Goal: Task Accomplishment & Management: Use online tool/utility

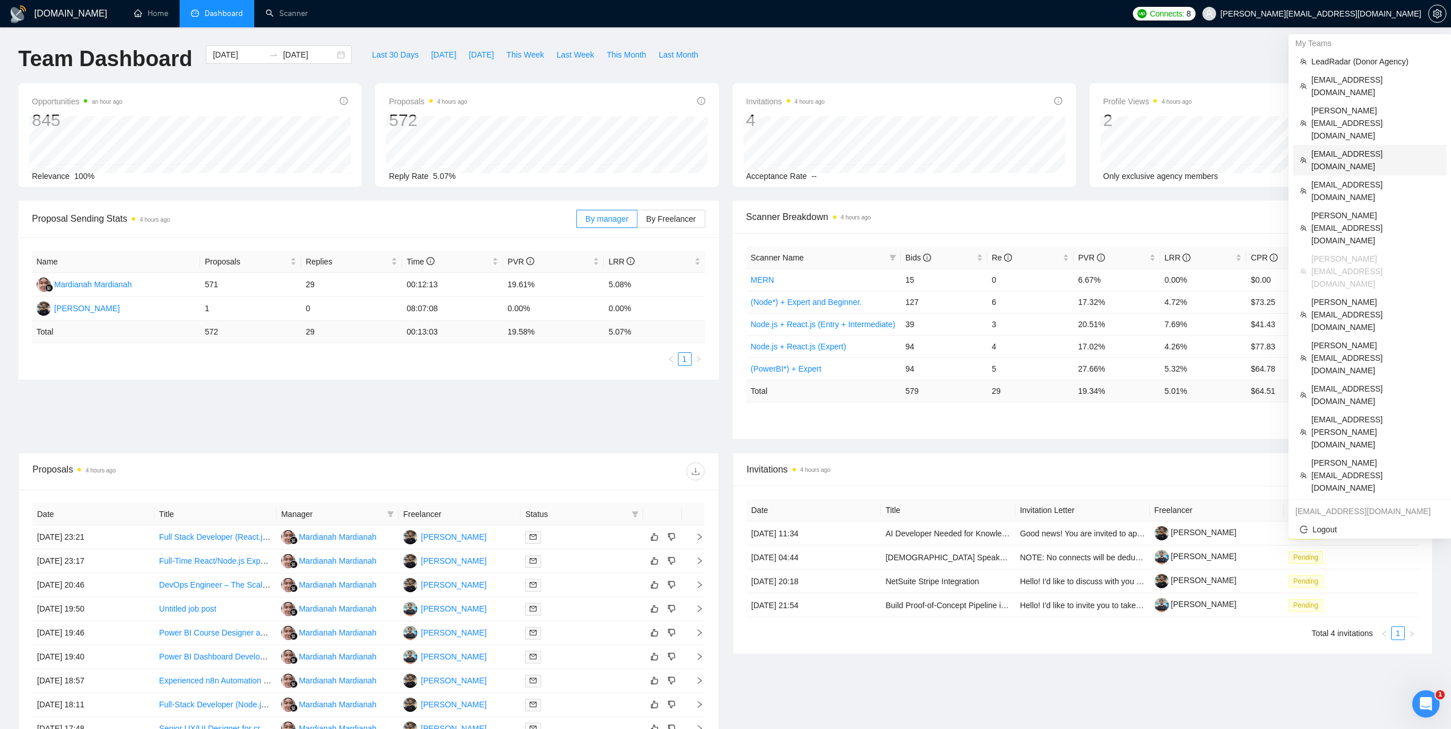
click at [1318, 148] on span "[EMAIL_ADDRESS][DOMAIN_NAME]" at bounding box center [1375, 160] width 128 height 25
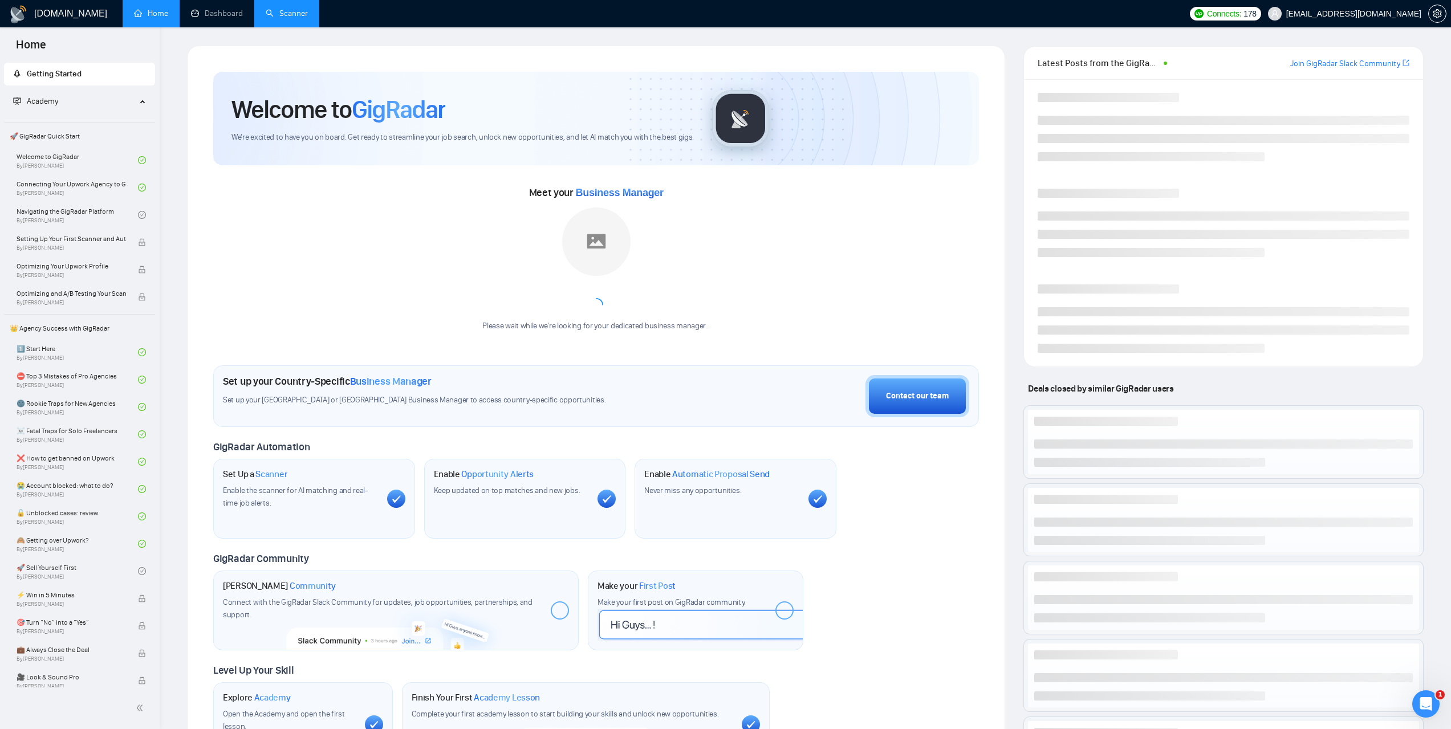
click at [308, 18] on link "Scanner" at bounding box center [287, 14] width 42 height 10
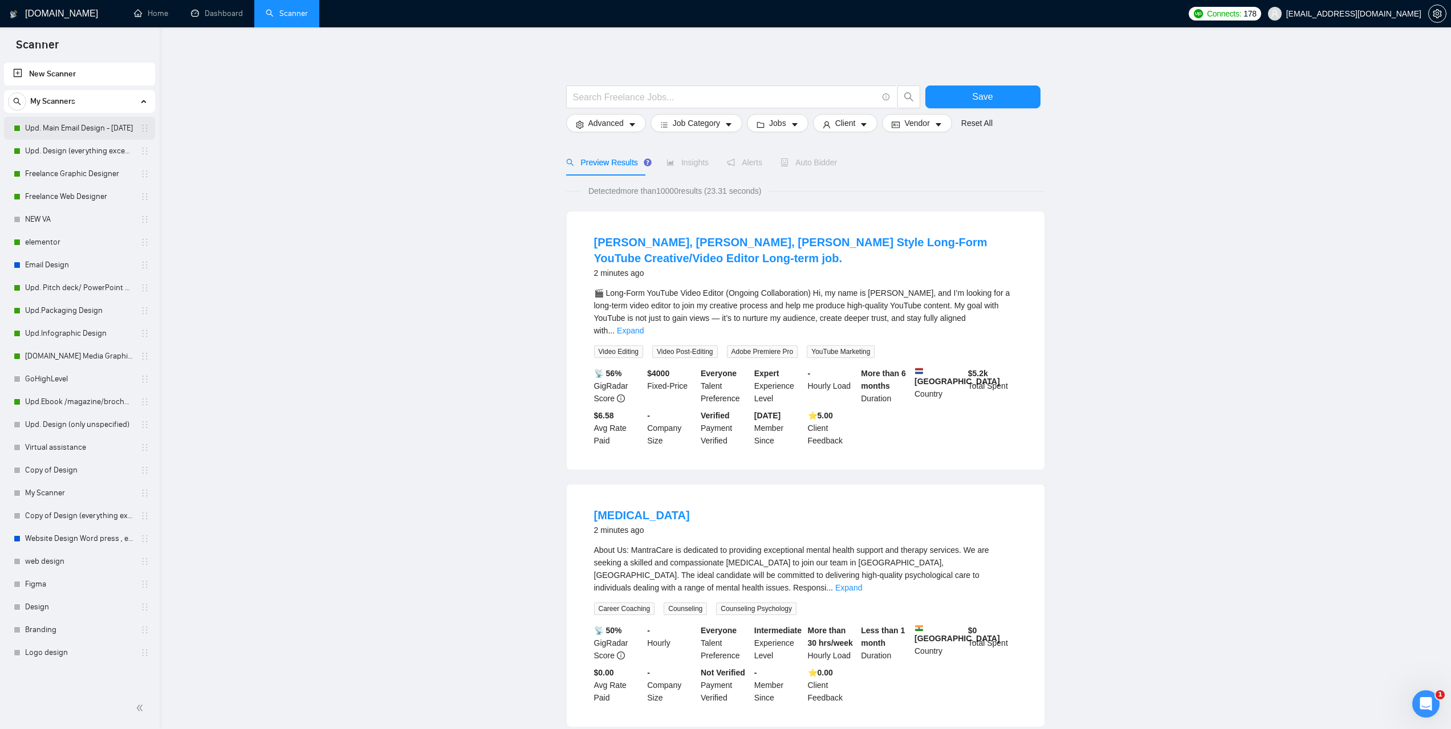
click at [66, 121] on link "Upd. Main Email Design - [DATE]" at bounding box center [79, 128] width 108 height 23
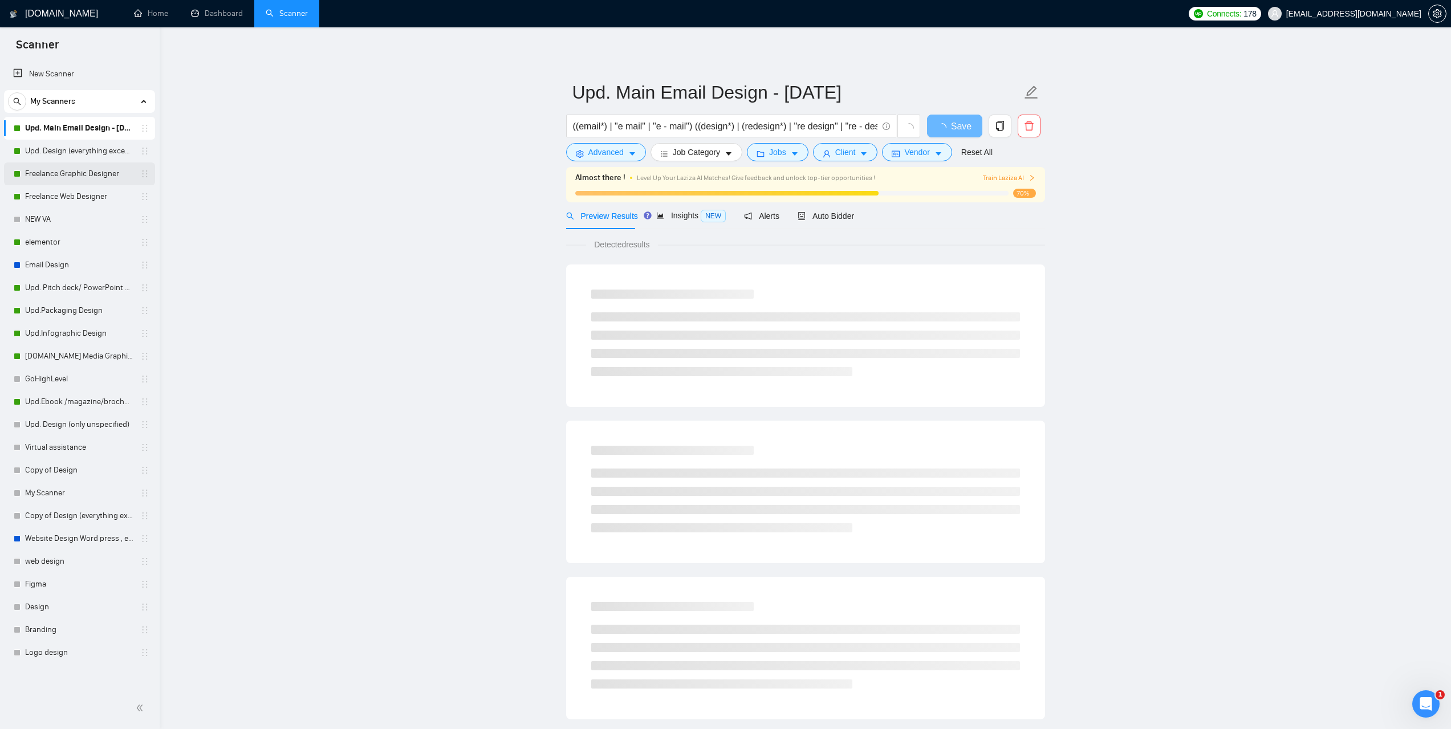
click at [62, 177] on link "Freelance Graphic Designer" at bounding box center [79, 173] width 108 height 23
click at [828, 213] on span "Auto Bidder" at bounding box center [836, 216] width 56 height 9
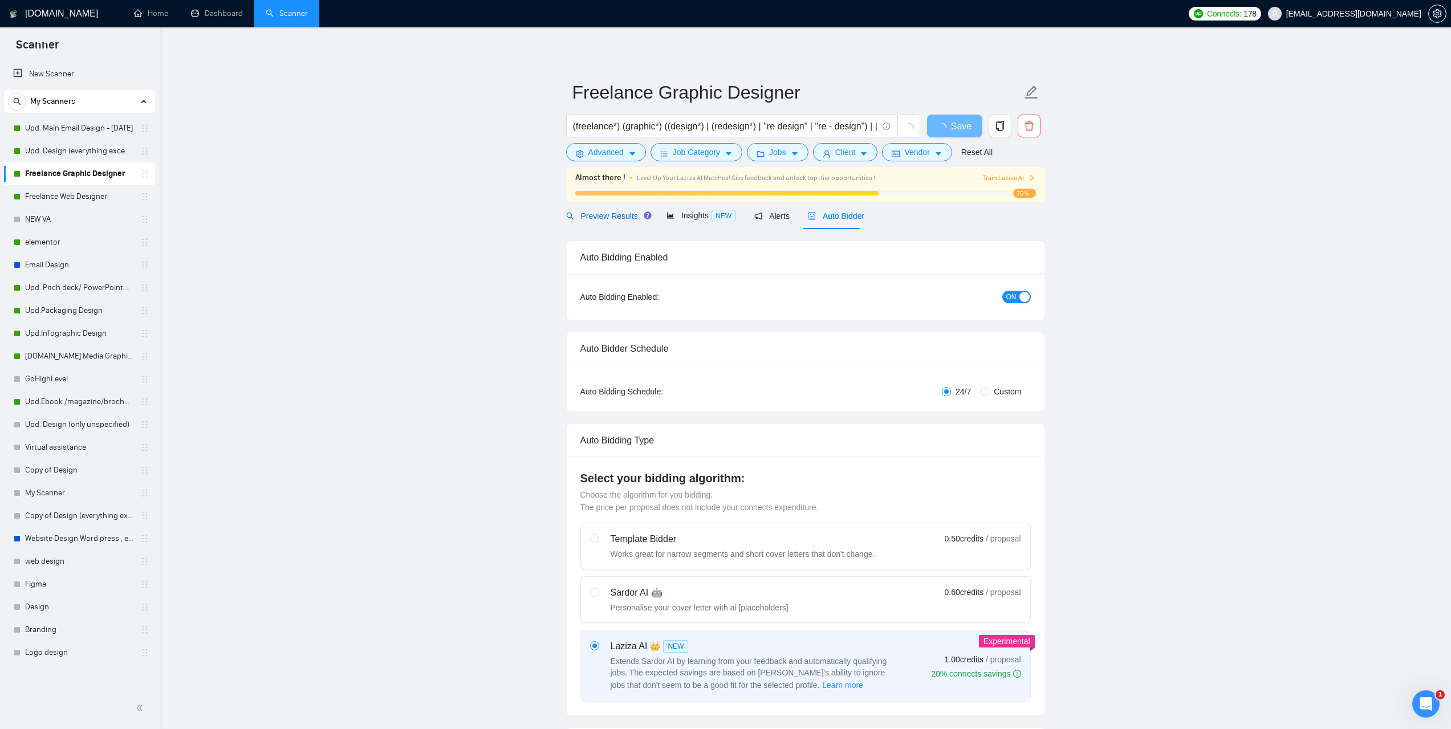
click at [613, 221] on div "Preview Results" at bounding box center [607, 216] width 82 height 13
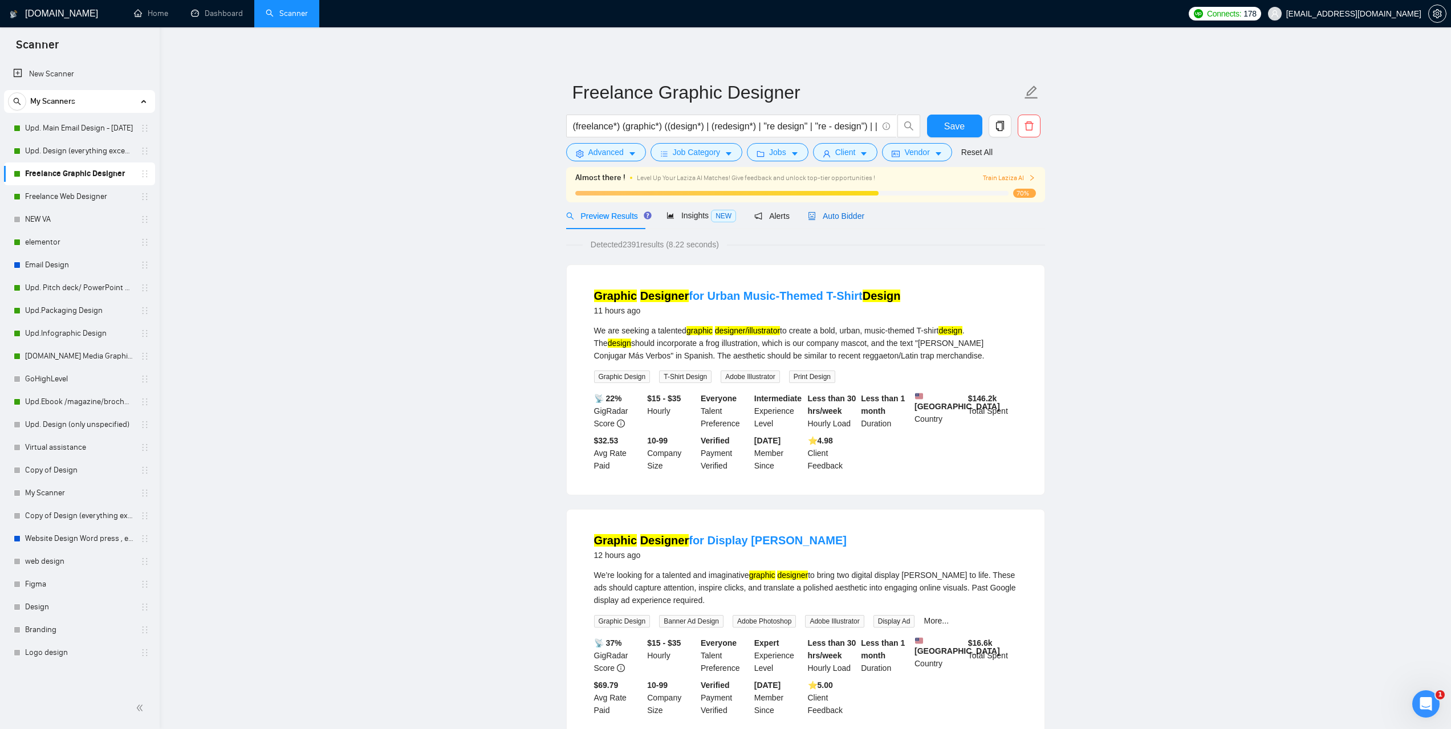
click at [839, 220] on span "Auto Bidder" at bounding box center [836, 216] width 56 height 9
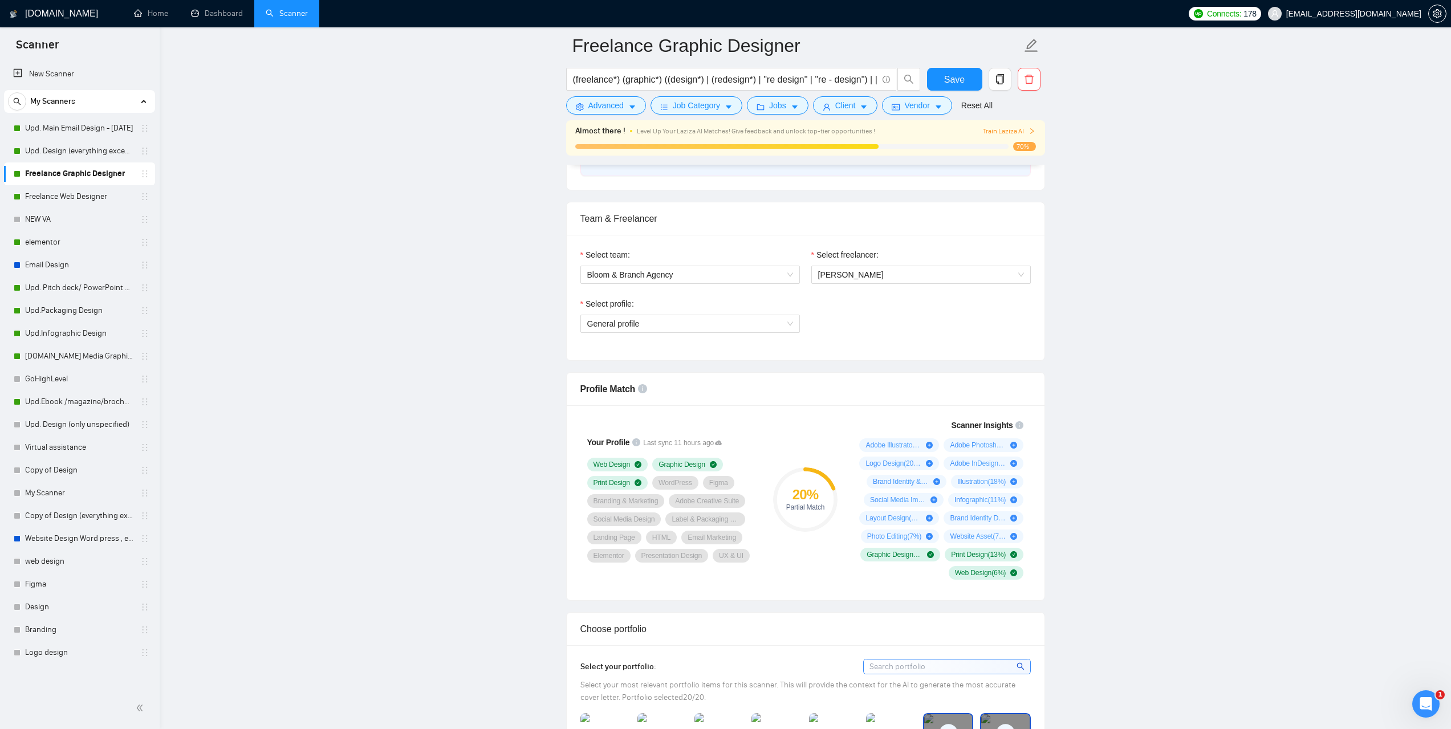
scroll to position [570, 0]
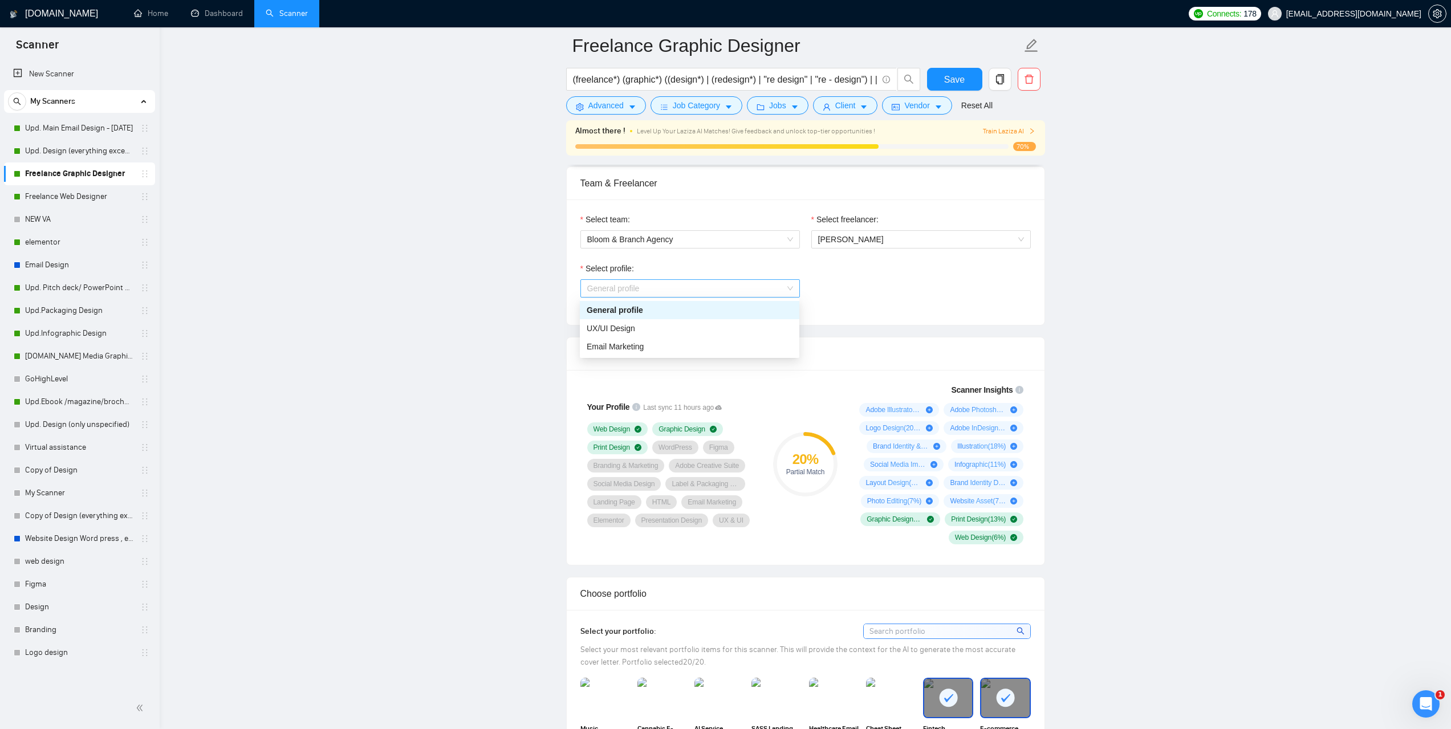
click at [773, 286] on span "General profile" at bounding box center [690, 288] width 206 height 17
click at [79, 194] on link "Freelance Web Designer" at bounding box center [79, 196] width 108 height 23
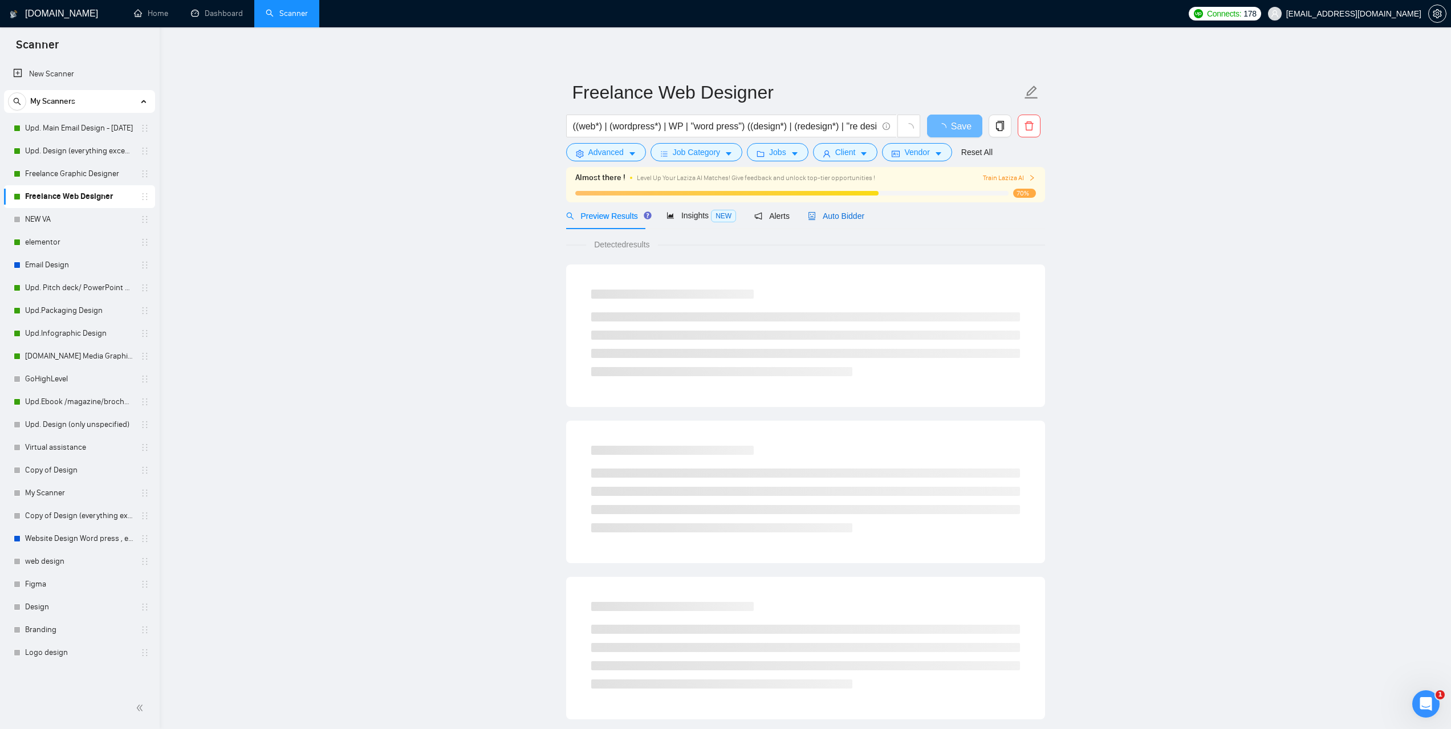
drag, startPoint x: 843, startPoint y: 221, endPoint x: 1115, endPoint y: 320, distance: 290.0
click at [842, 221] on div "Auto Bidder" at bounding box center [836, 216] width 56 height 13
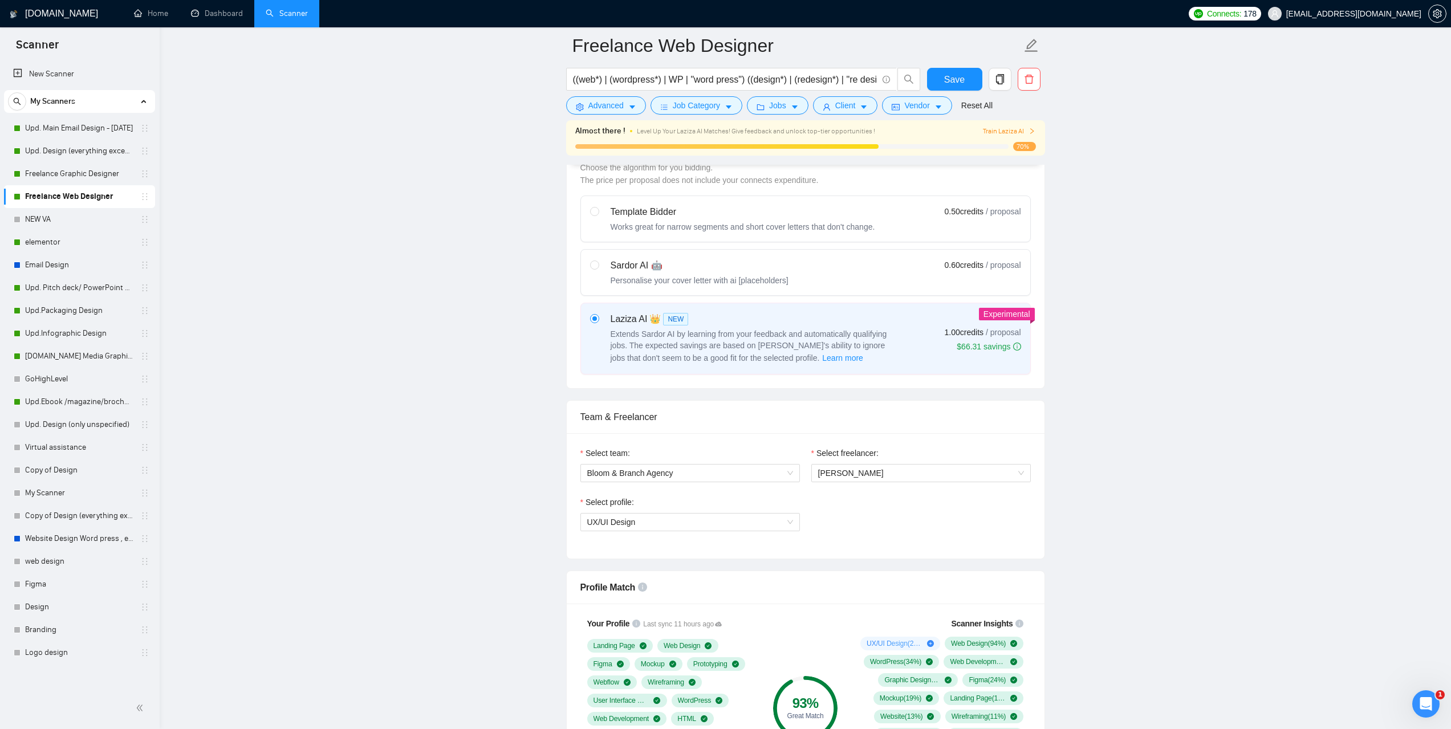
scroll to position [342, 0]
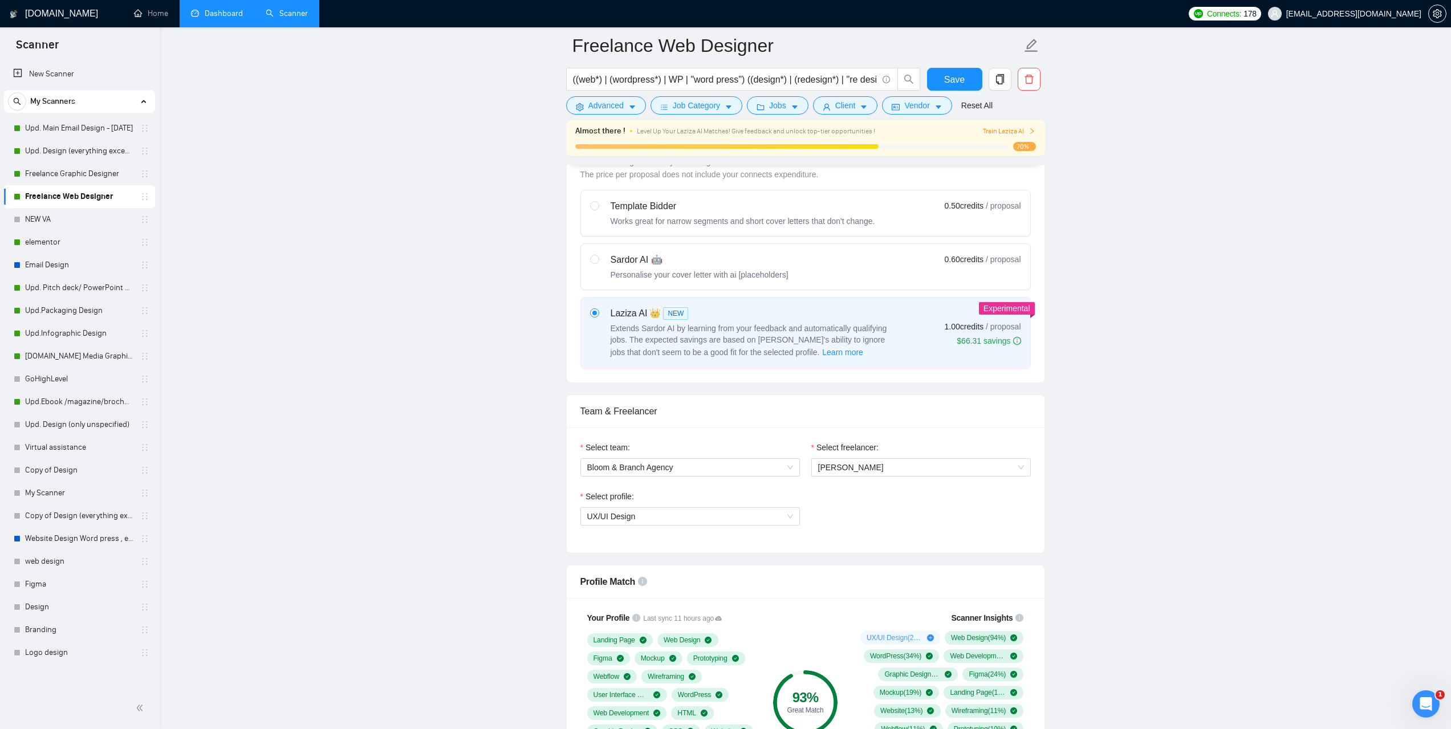
drag, startPoint x: 215, startPoint y: 17, endPoint x: 226, endPoint y: 21, distance: 11.5
click at [215, 17] on link "Dashboard" at bounding box center [217, 14] width 52 height 10
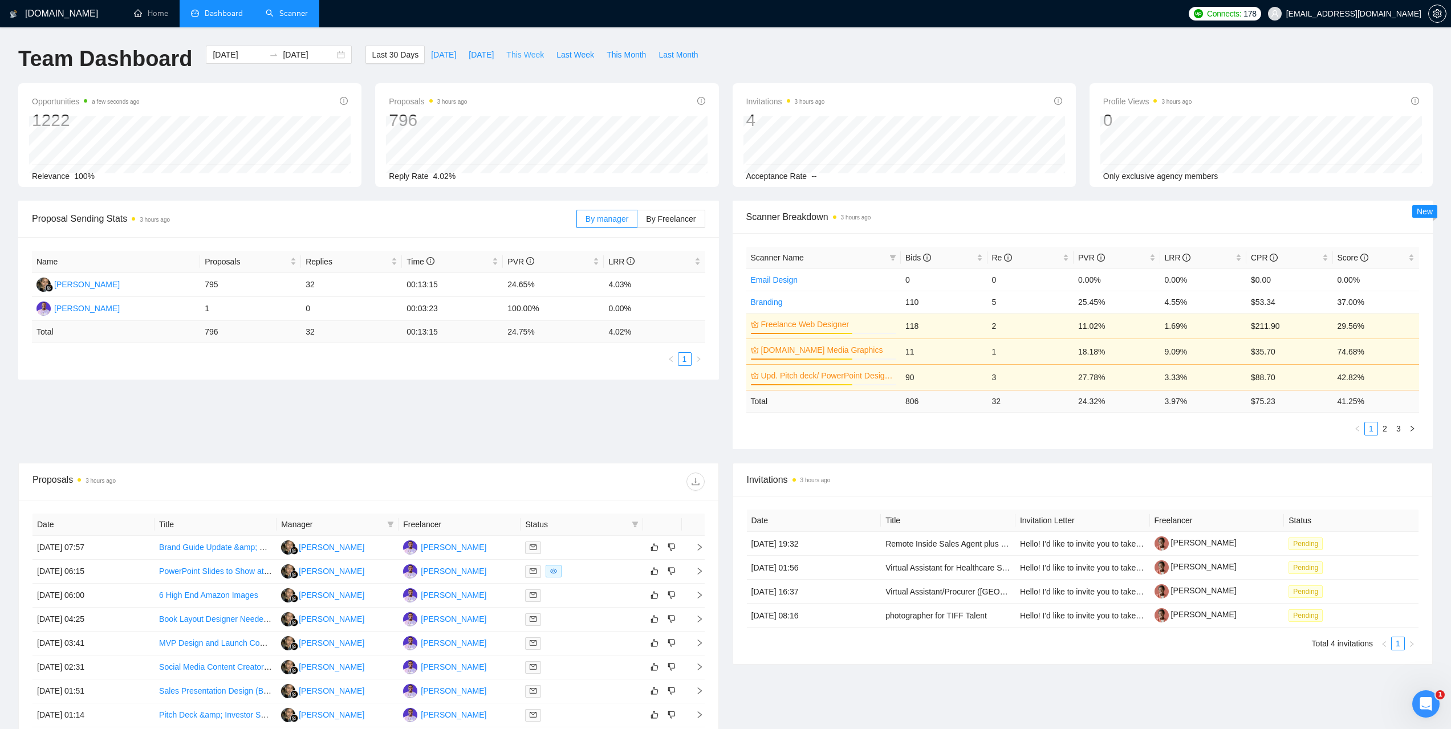
click at [514, 52] on span "This Week" at bounding box center [525, 54] width 38 height 13
type input "2025-09-29"
type input "2025-10-05"
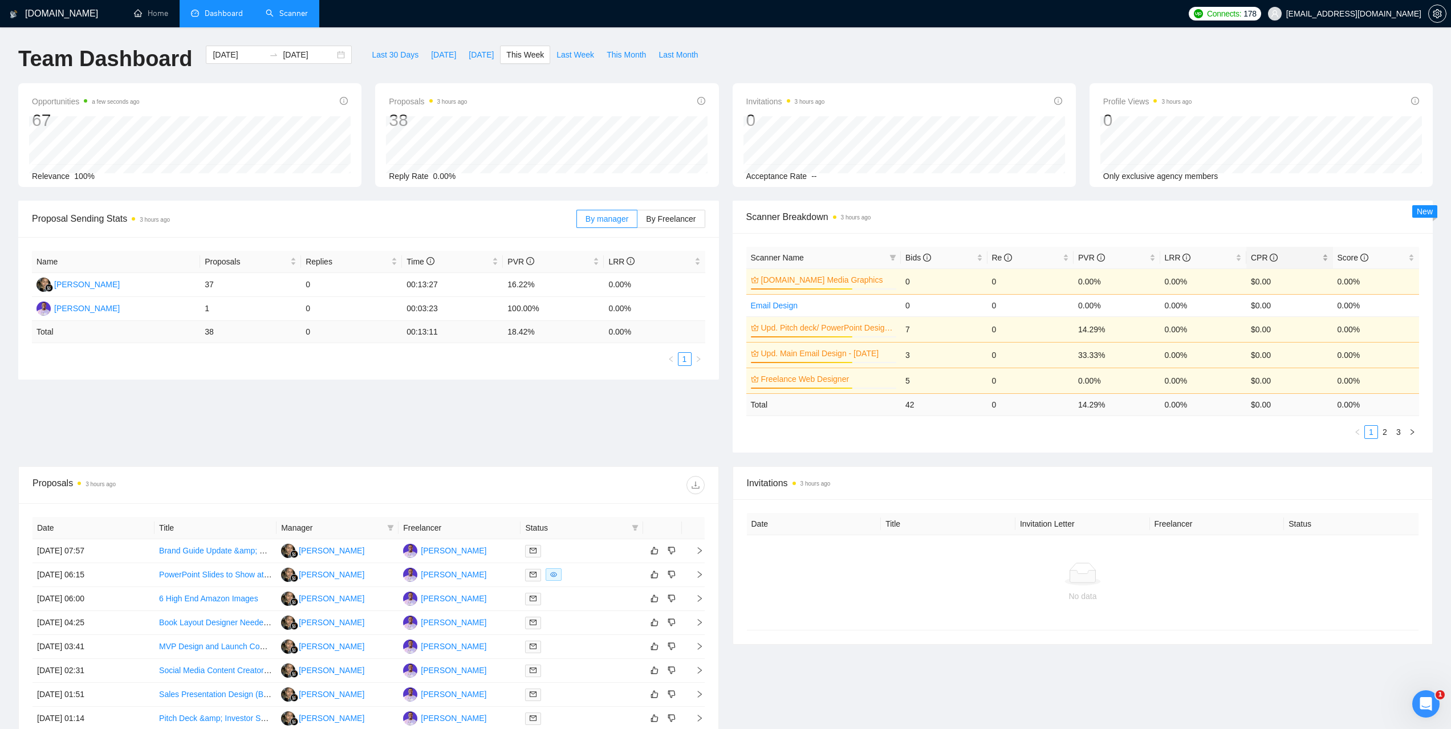
click at [1254, 255] on span "CPR" at bounding box center [1264, 257] width 27 height 9
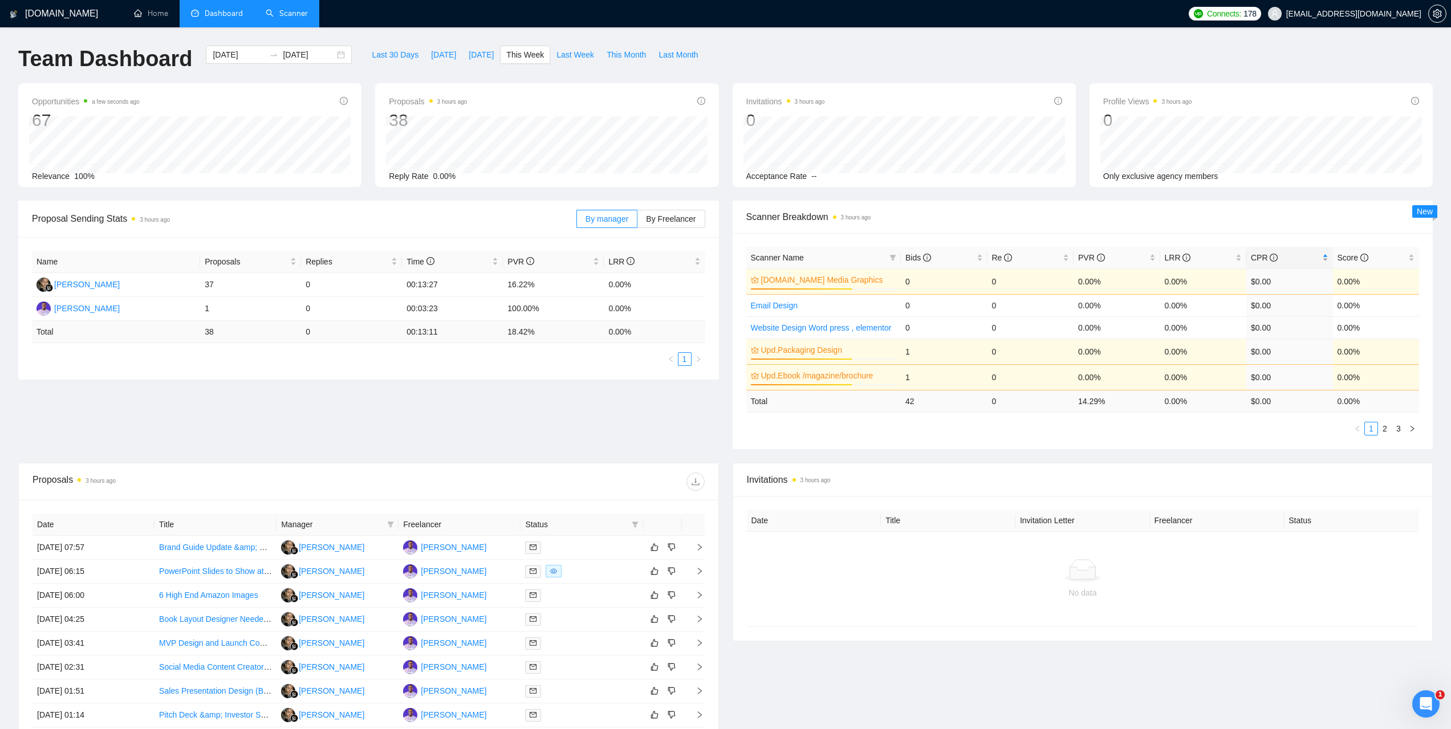
click at [1254, 257] on span "CPR" at bounding box center [1264, 257] width 27 height 9
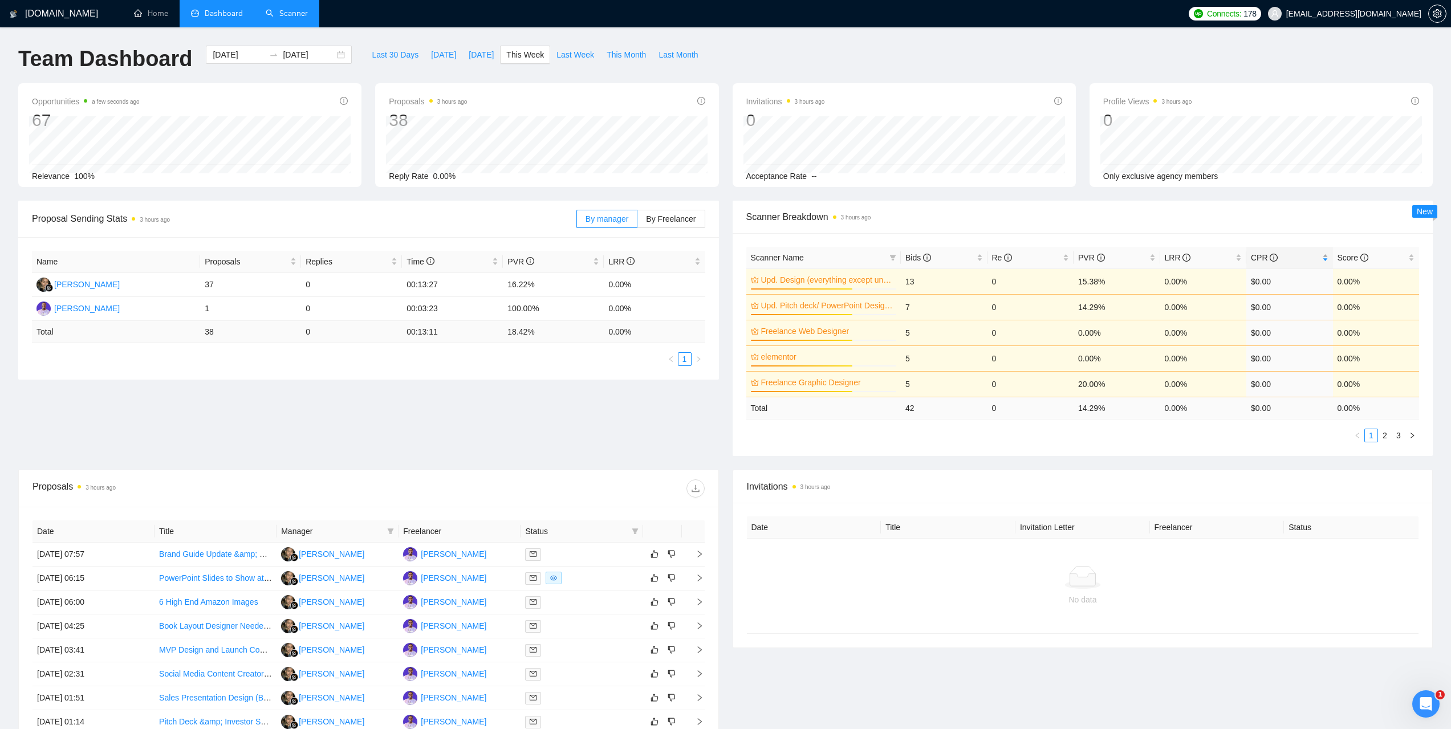
click at [1254, 257] on span "CPR" at bounding box center [1264, 257] width 27 height 9
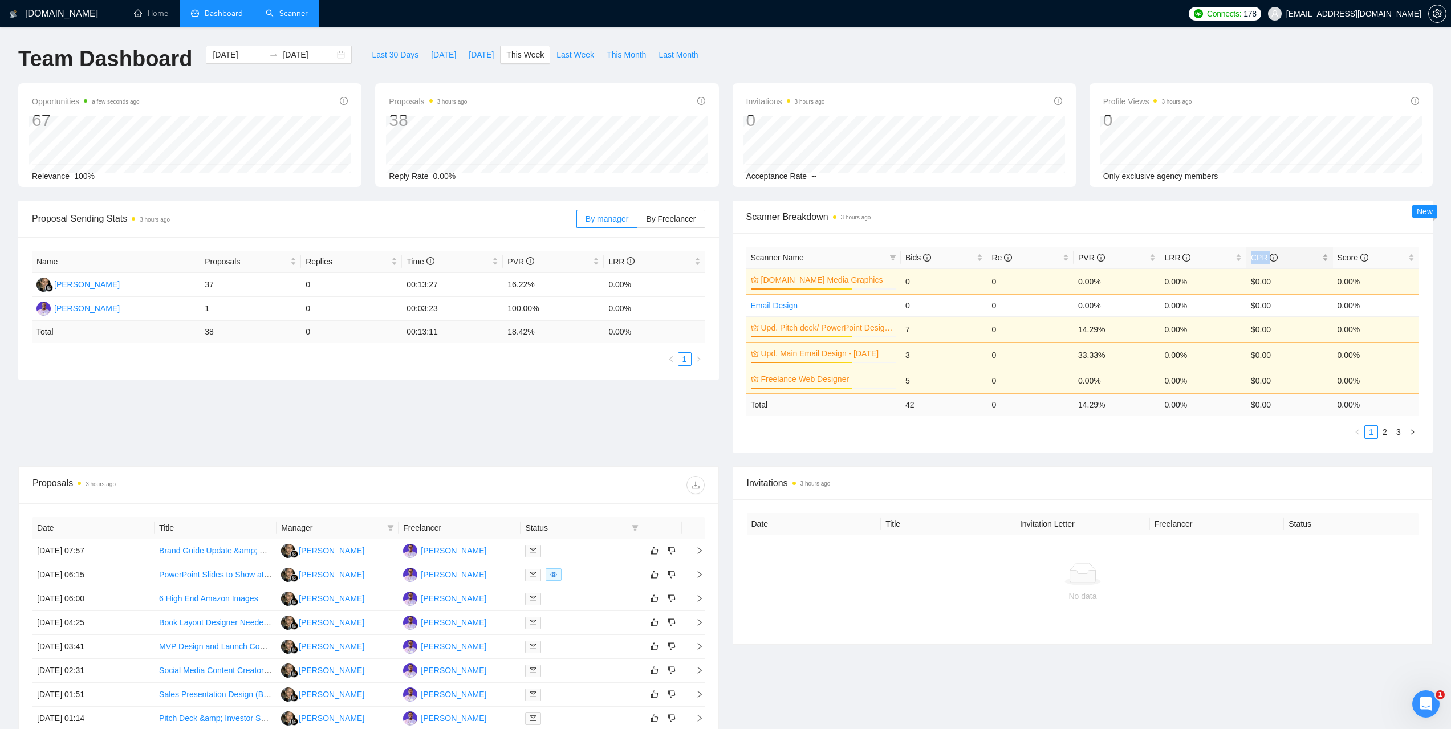
click at [1254, 257] on span "CPR" at bounding box center [1264, 257] width 27 height 9
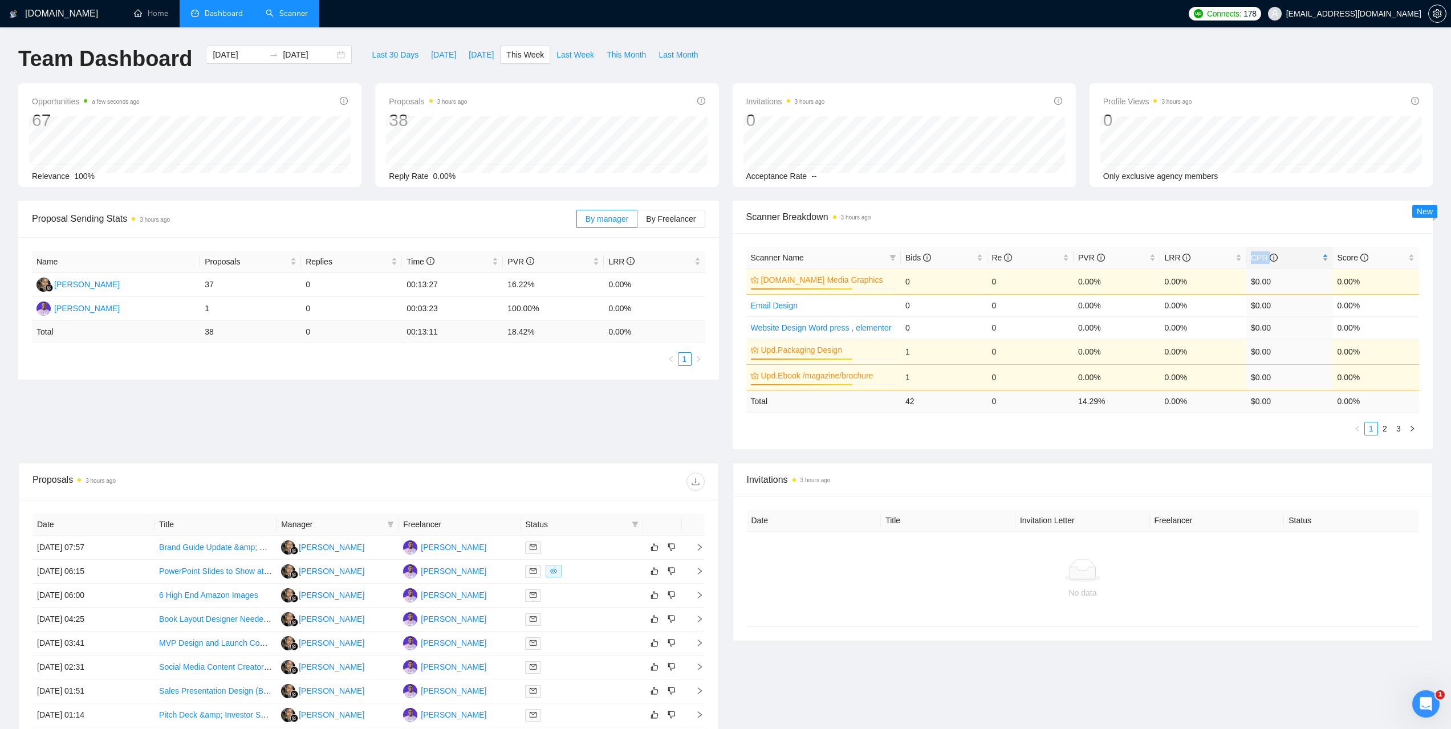
click at [1254, 257] on span "CPR" at bounding box center [1264, 257] width 27 height 9
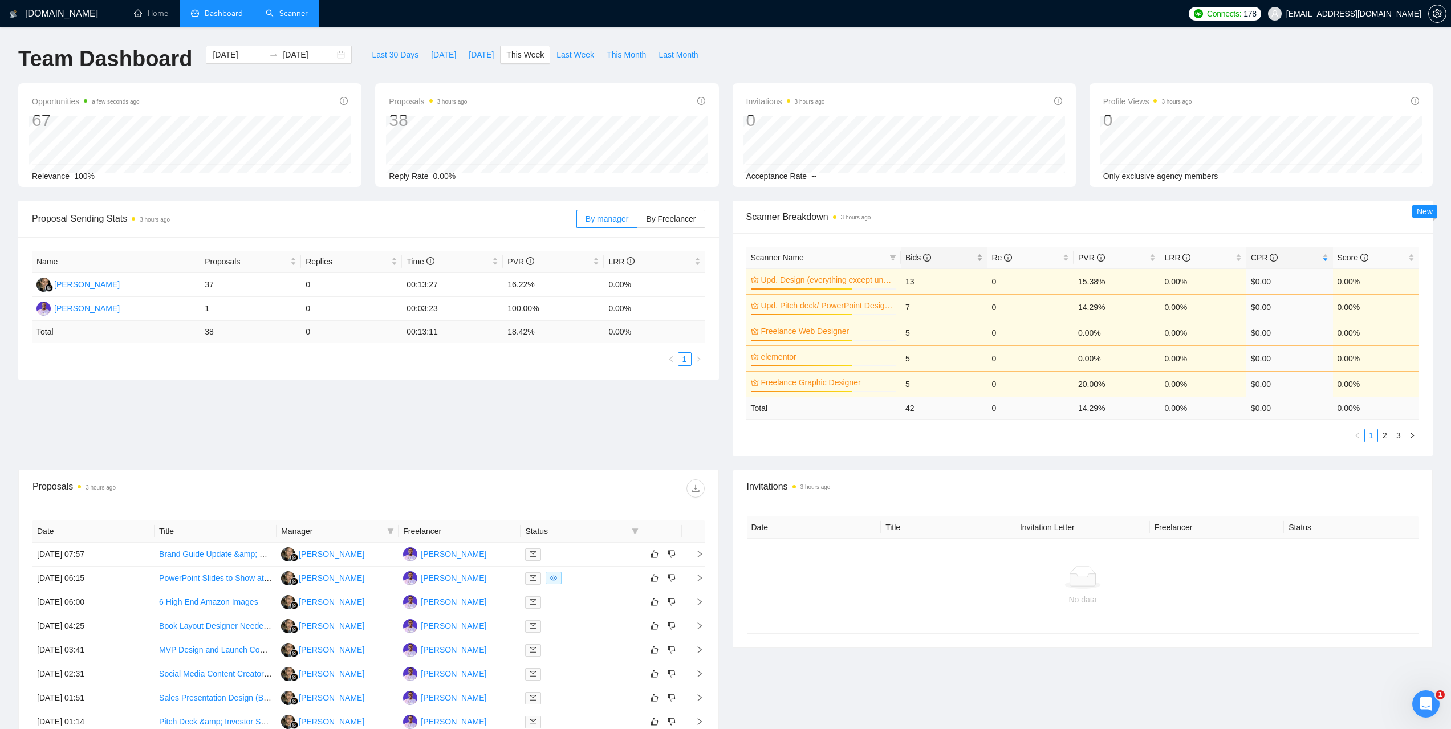
click at [912, 253] on span "Bids" at bounding box center [918, 257] width 26 height 9
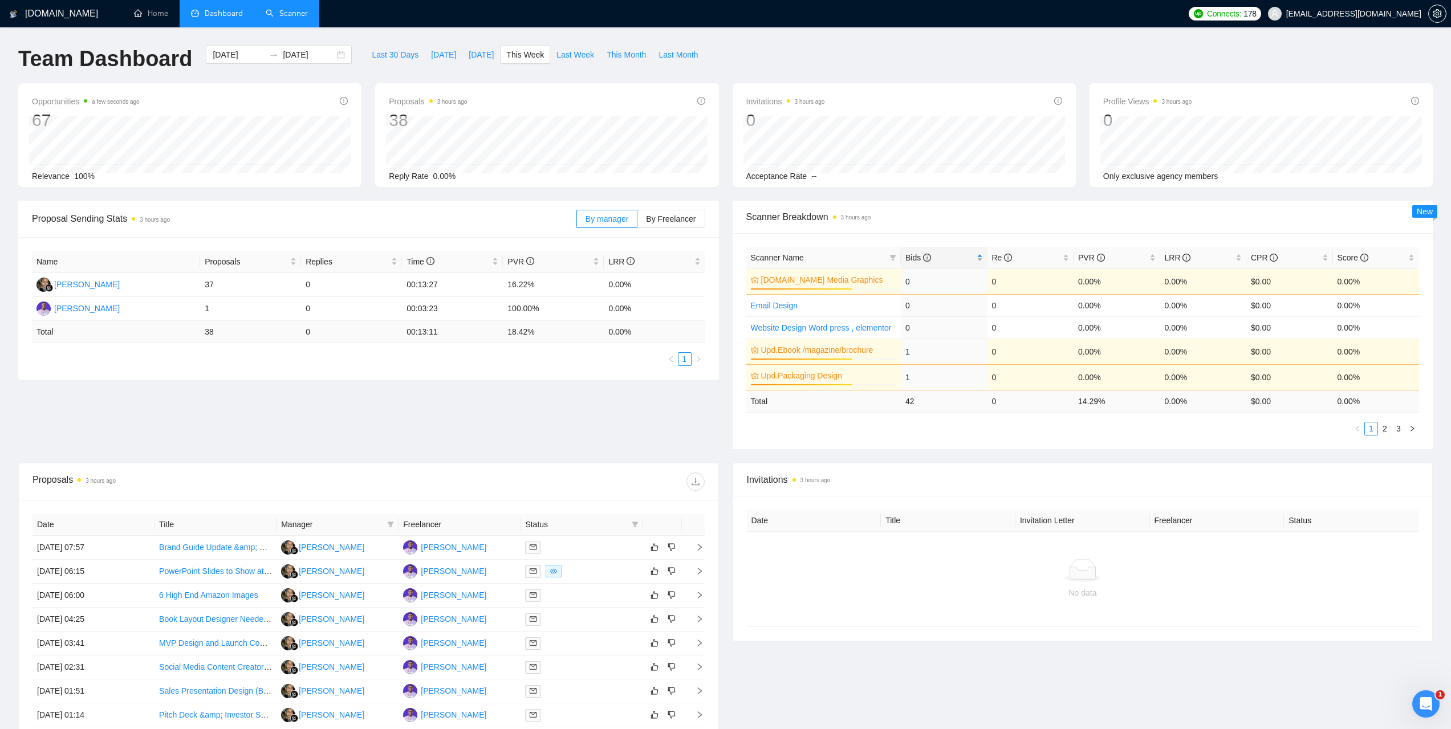
click at [914, 253] on span "Bids" at bounding box center [918, 257] width 26 height 9
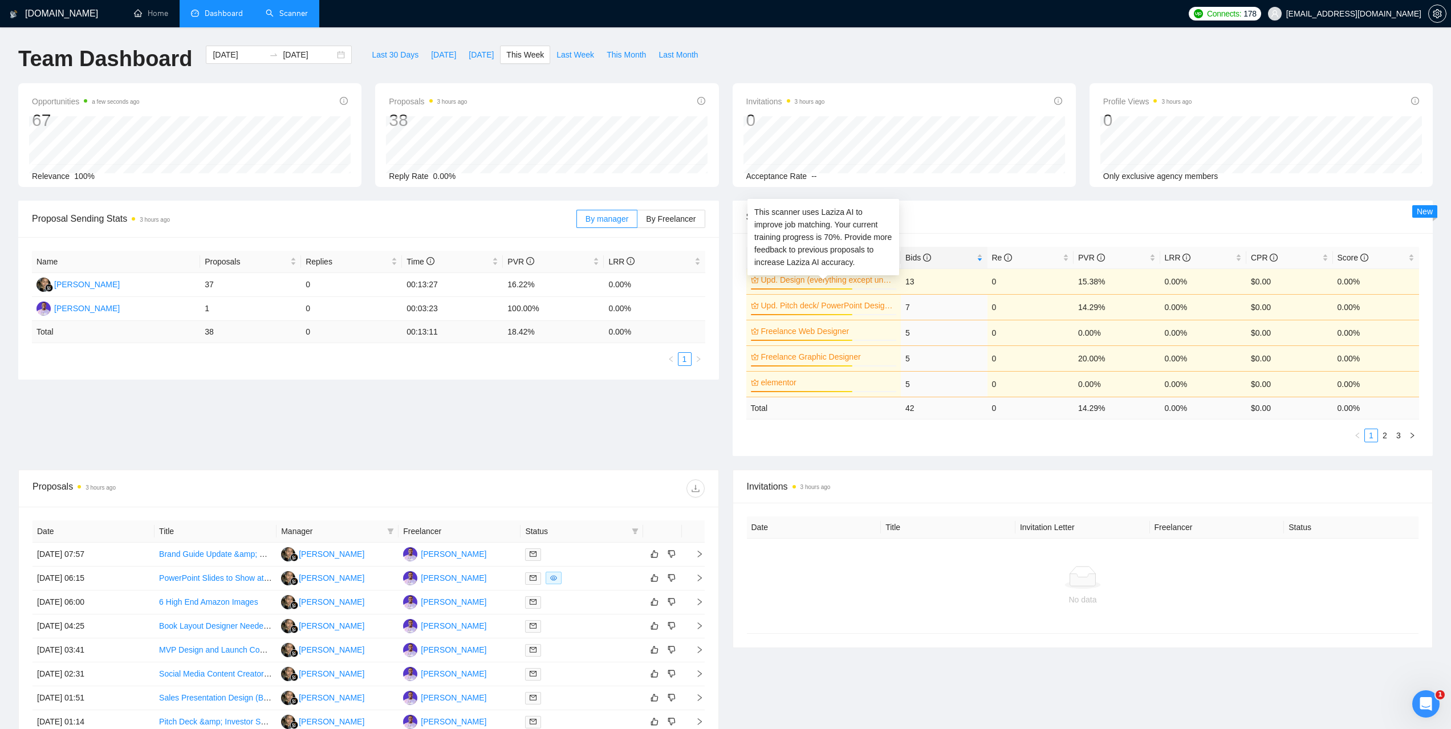
click at [866, 279] on link "Upd. Design (everything except unspecified)" at bounding box center [827, 280] width 133 height 13
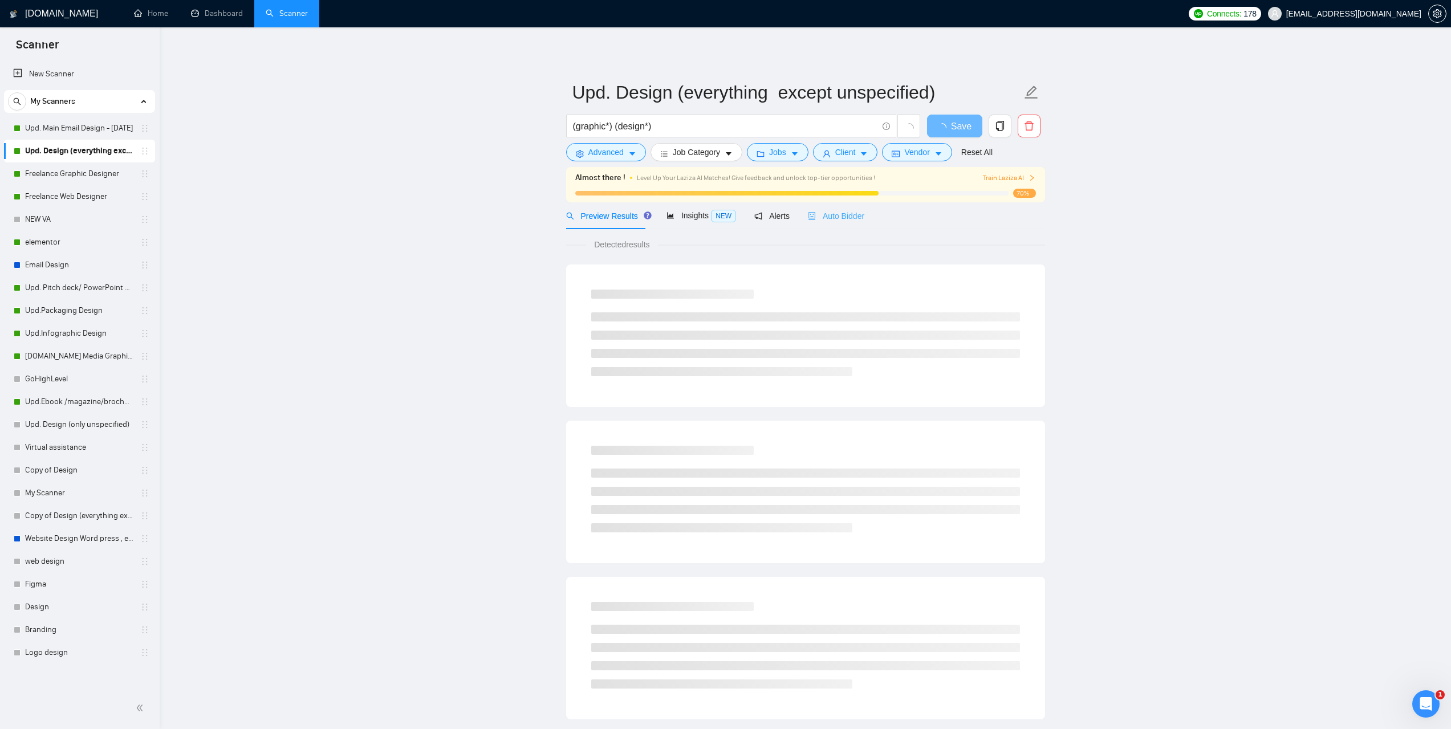
click at [840, 225] on div "Auto Bidder" at bounding box center [836, 215] width 56 height 27
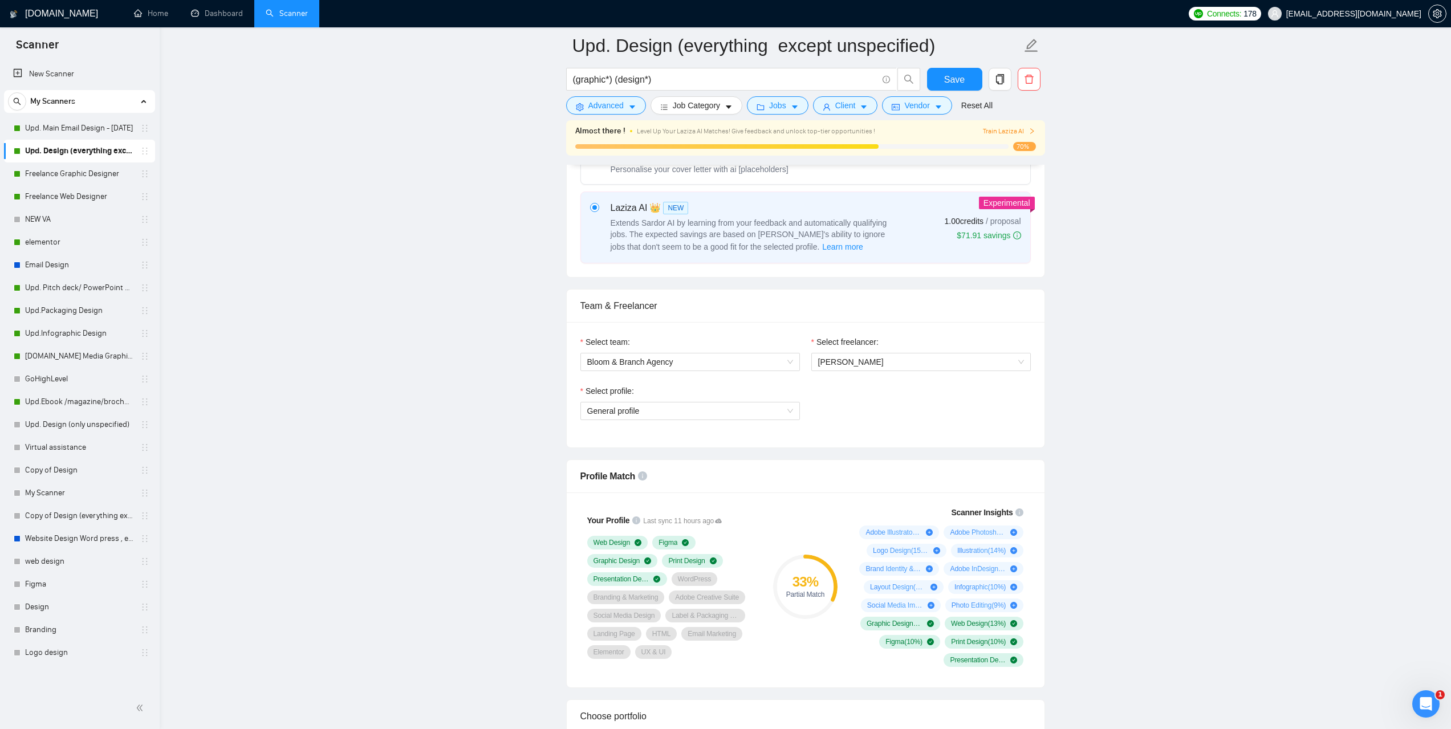
scroll to position [456, 0]
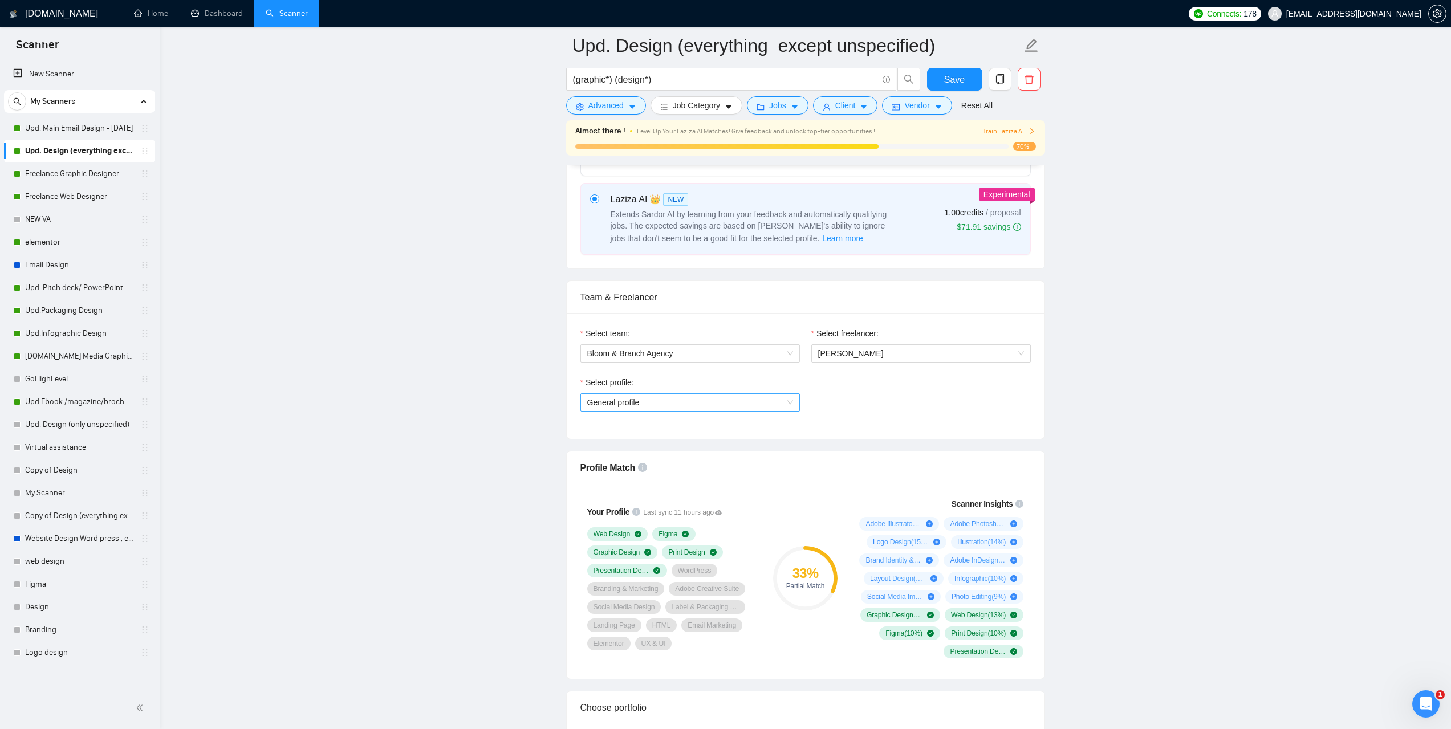
click at [776, 396] on span "General profile" at bounding box center [690, 402] width 206 height 17
click at [625, 440] on span "UX/UI Design" at bounding box center [611, 442] width 48 height 9
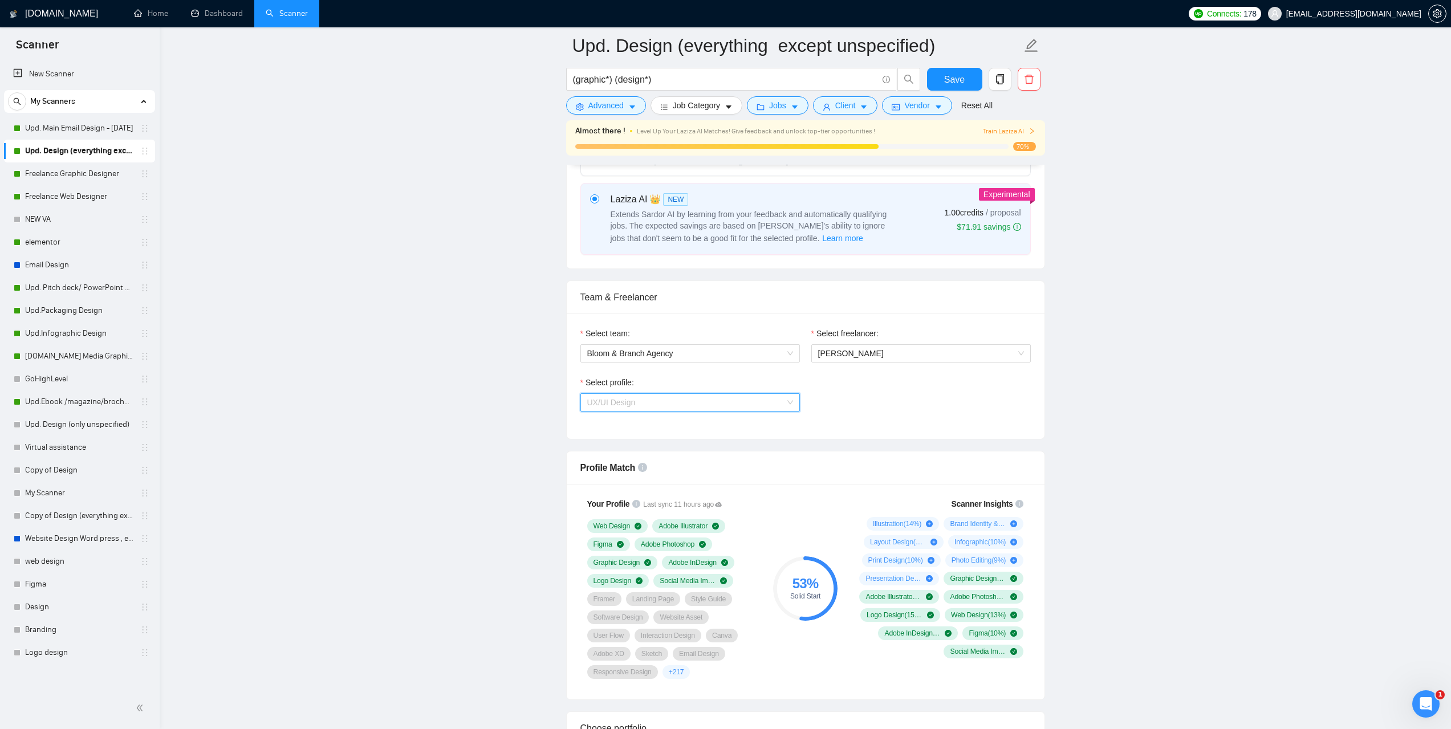
click at [790, 400] on span "UX/UI Design" at bounding box center [690, 402] width 206 height 17
click at [657, 421] on div "General profile" at bounding box center [690, 424] width 206 height 13
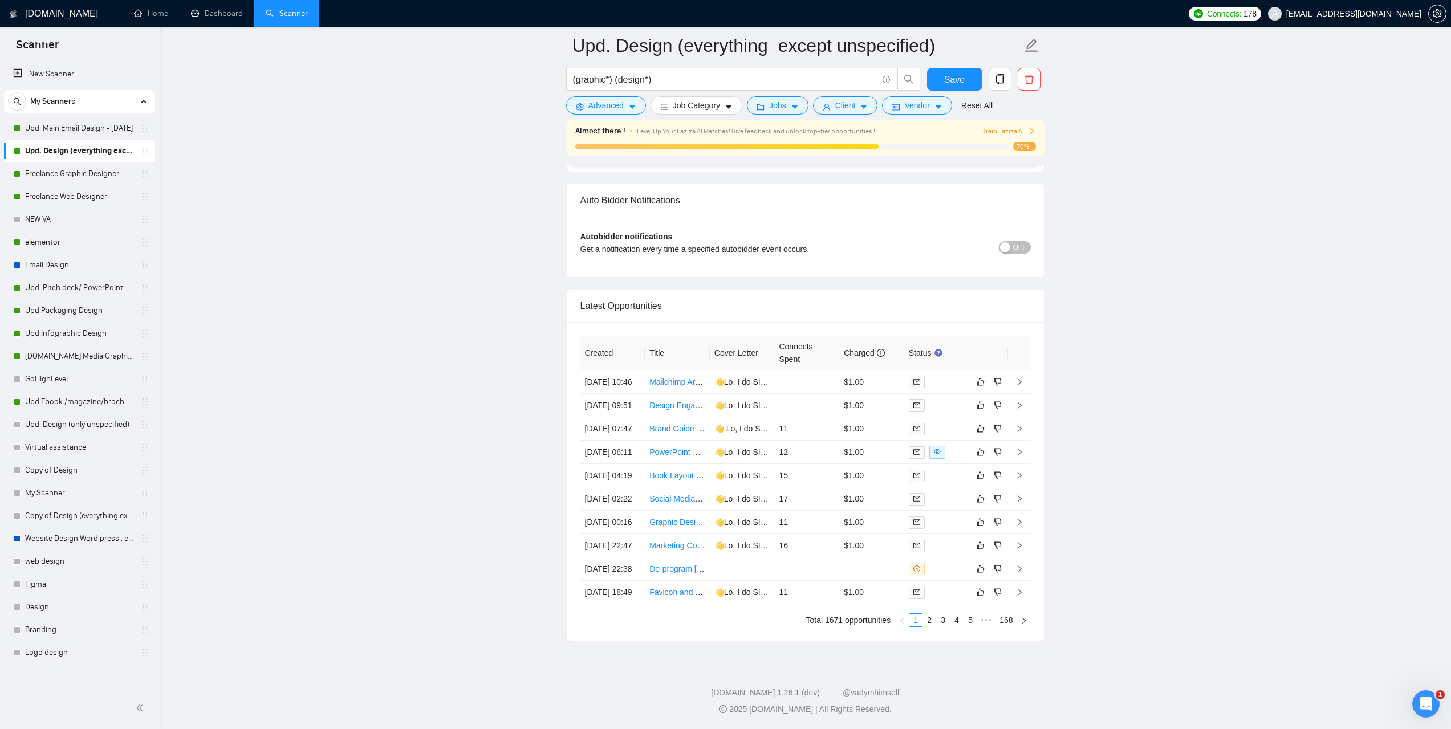
scroll to position [2899, 0]
click at [1032, 355] on link "Expand" at bounding box center [1029, 360] width 31 height 10
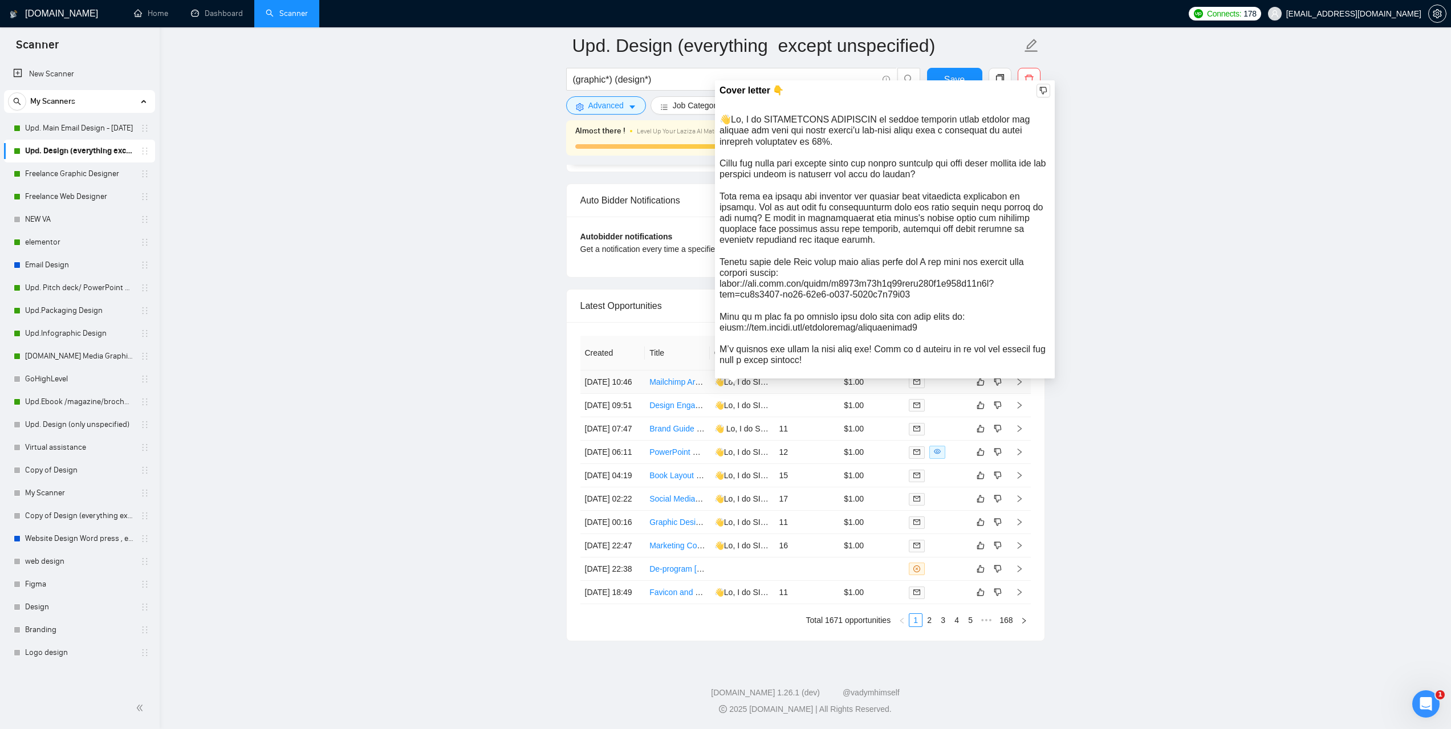
scroll to position [2785, 0]
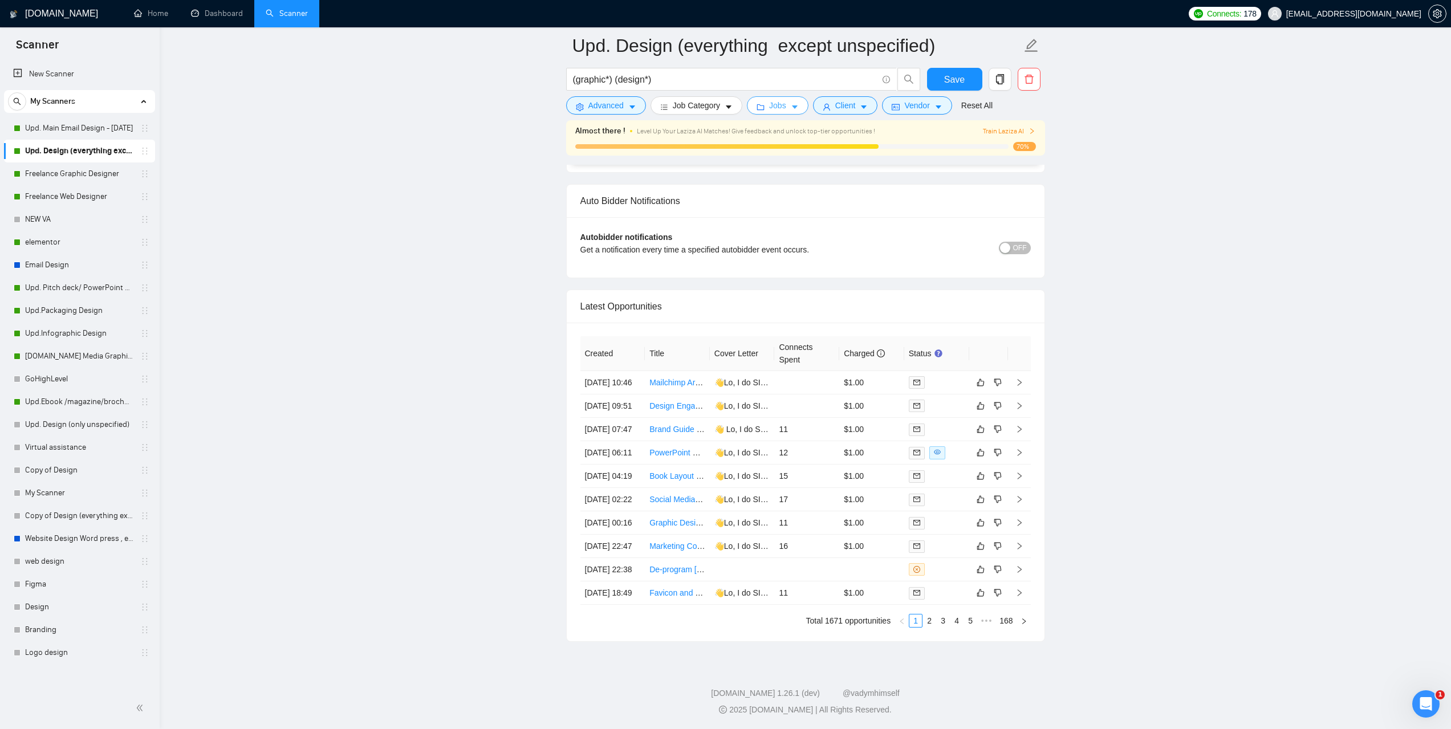
click at [773, 107] on span "Jobs" at bounding box center [777, 105] width 17 height 13
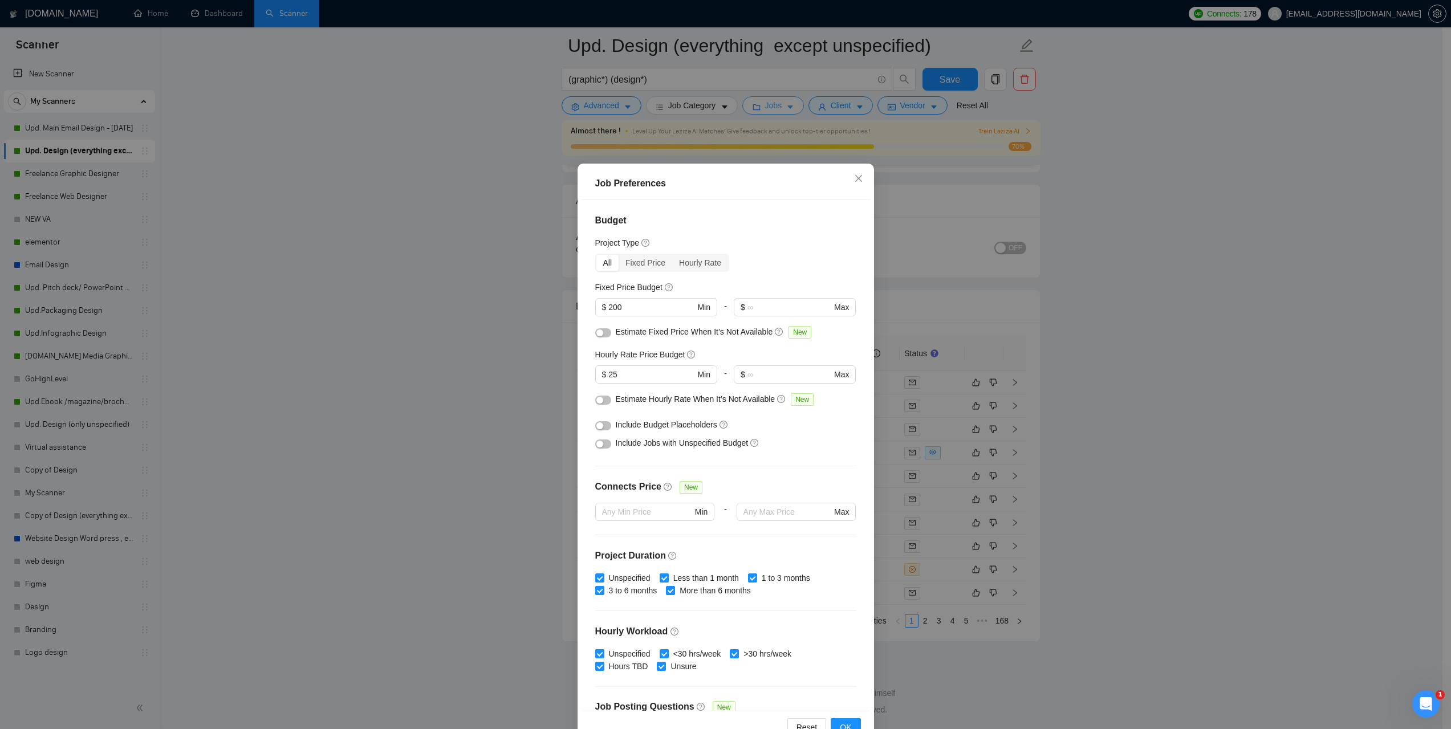
click at [773, 107] on div "Job Preferences Budget Project Type All Fixed Price Hourly Rate Fixed Price Bud…" at bounding box center [725, 364] width 1451 height 729
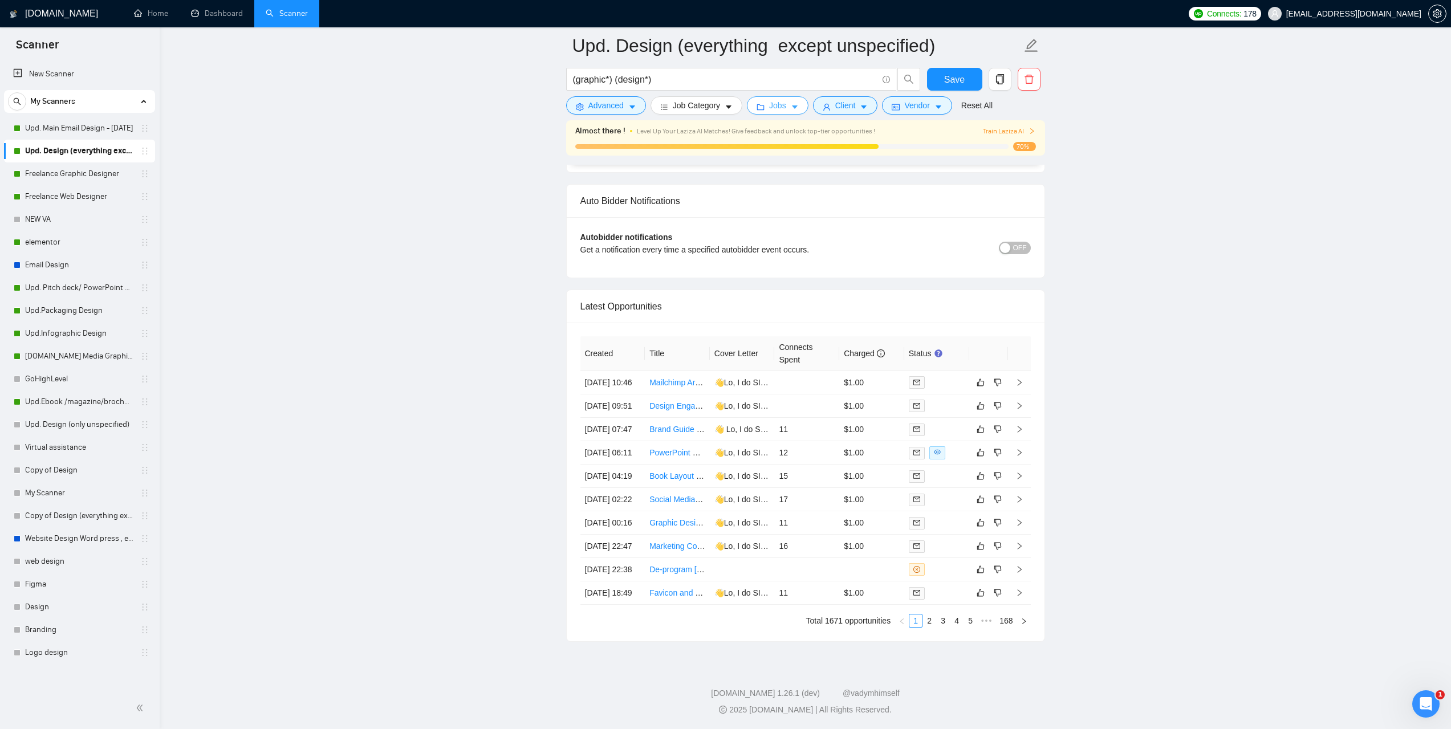
click at [761, 102] on button "Jobs" at bounding box center [778, 105] width 62 height 18
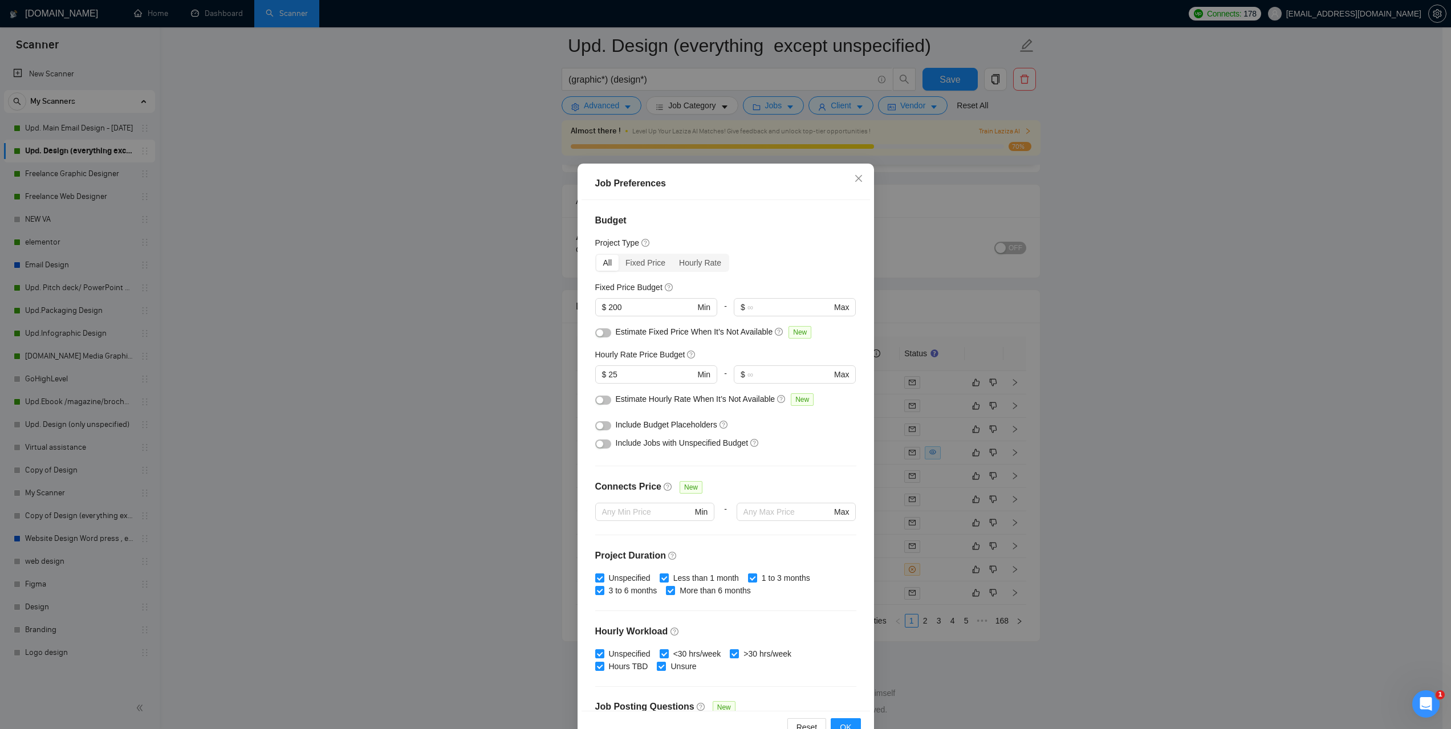
click at [1181, 320] on div "Job Preferences Budget Project Type All Fixed Price Hourly Rate Fixed Price Bud…" at bounding box center [725, 364] width 1451 height 729
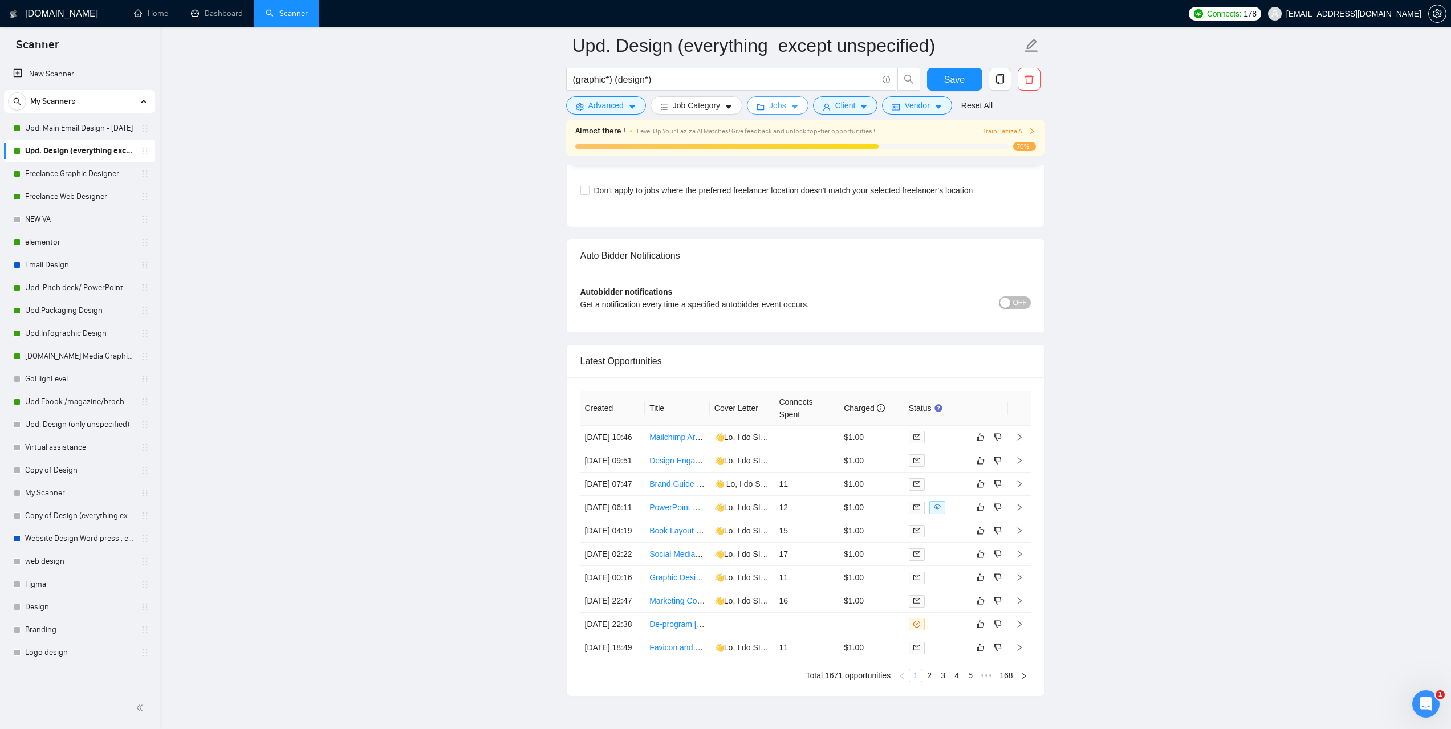
scroll to position [2557, 0]
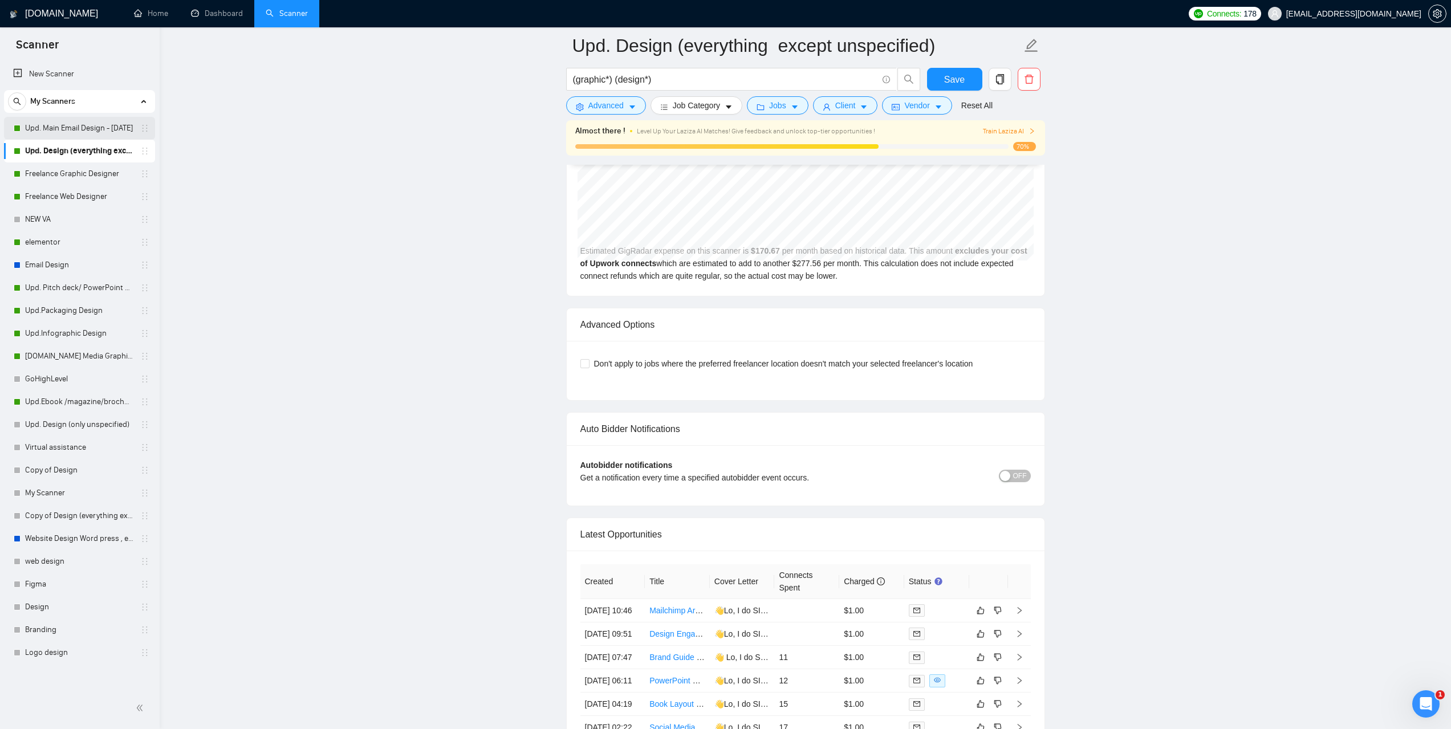
click at [63, 131] on link "Upd. Main Email Design - [DATE]" at bounding box center [79, 128] width 108 height 23
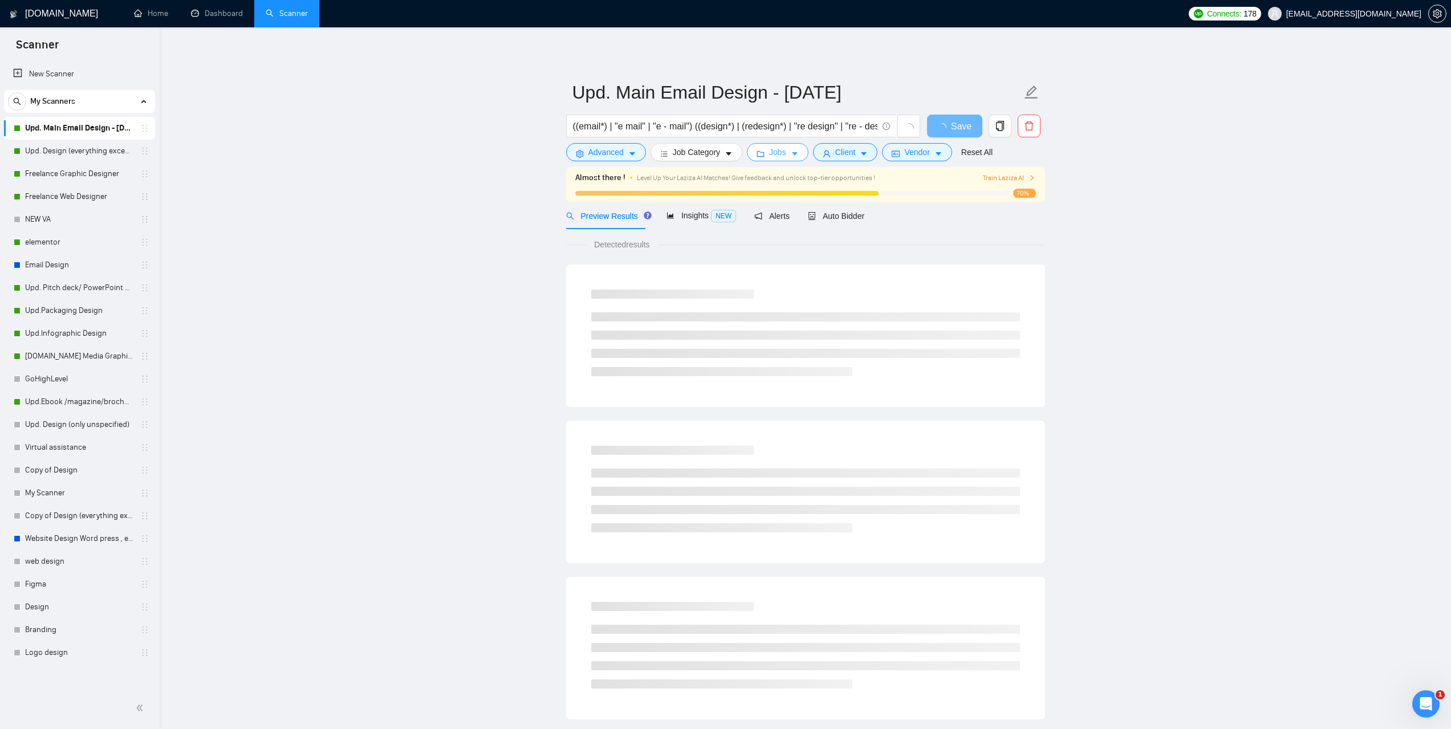
click at [795, 160] on button "Jobs" at bounding box center [778, 152] width 62 height 18
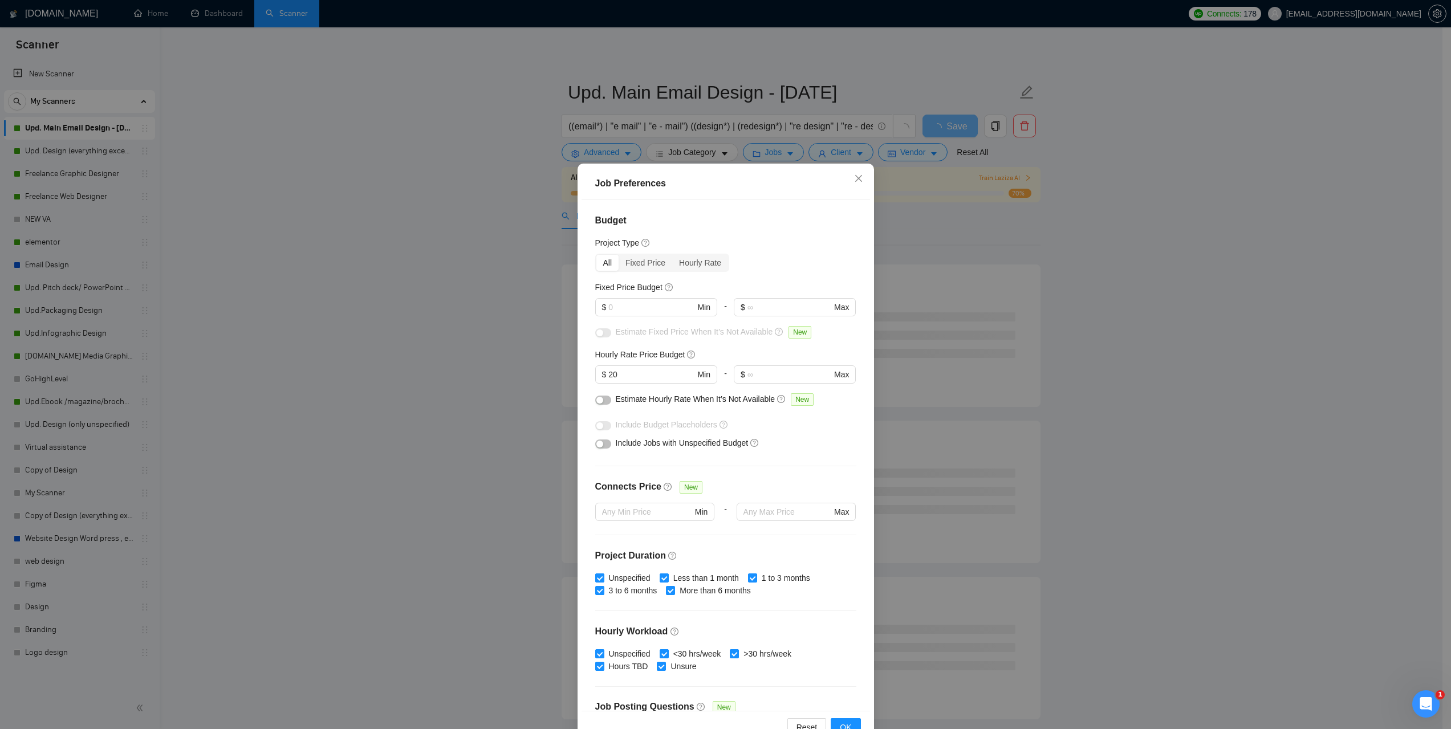
click at [1131, 323] on div "Job Preferences Budget Project Type All Fixed Price Hourly Rate Fixed Price Bud…" at bounding box center [725, 364] width 1451 height 729
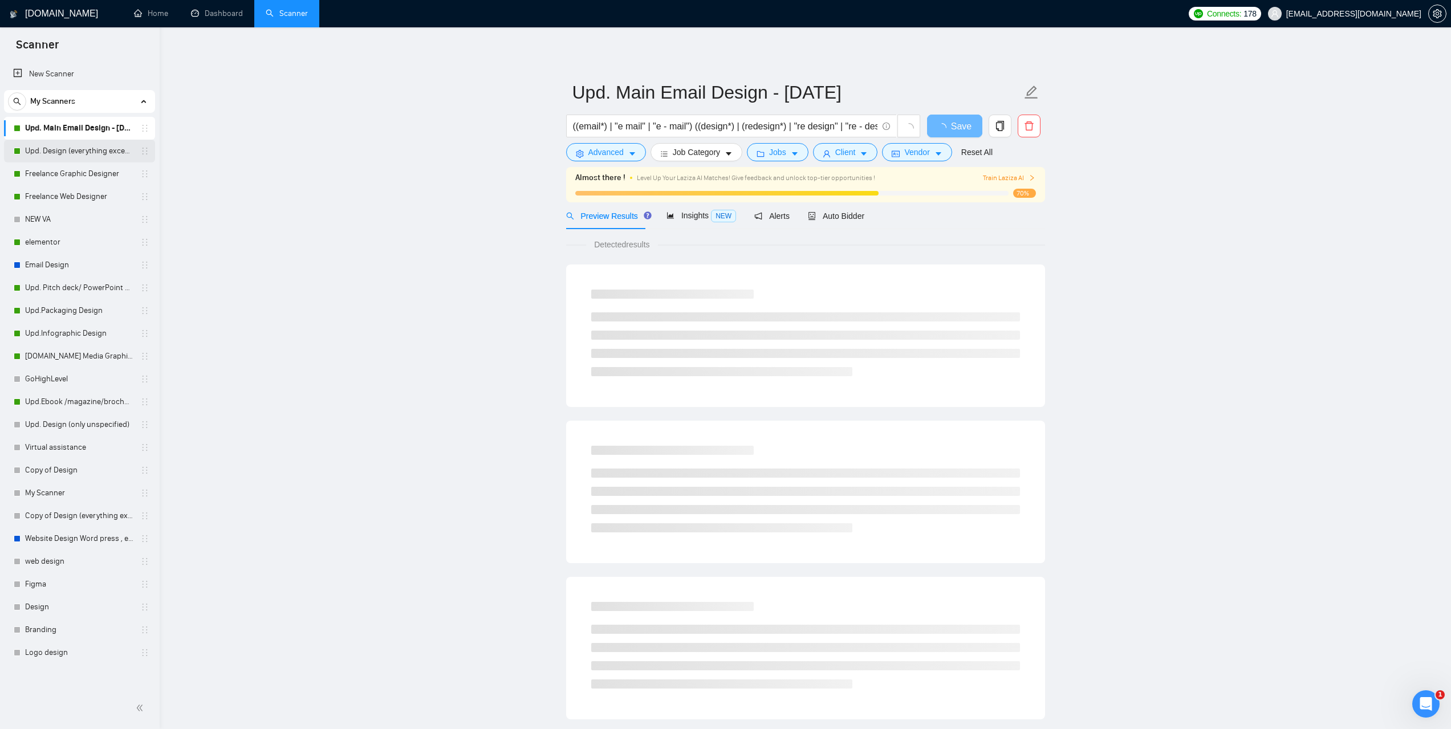
click at [65, 153] on link "Upd. Design (everything except unspecified)" at bounding box center [79, 151] width 108 height 23
click at [774, 149] on span "Jobs" at bounding box center [777, 152] width 17 height 13
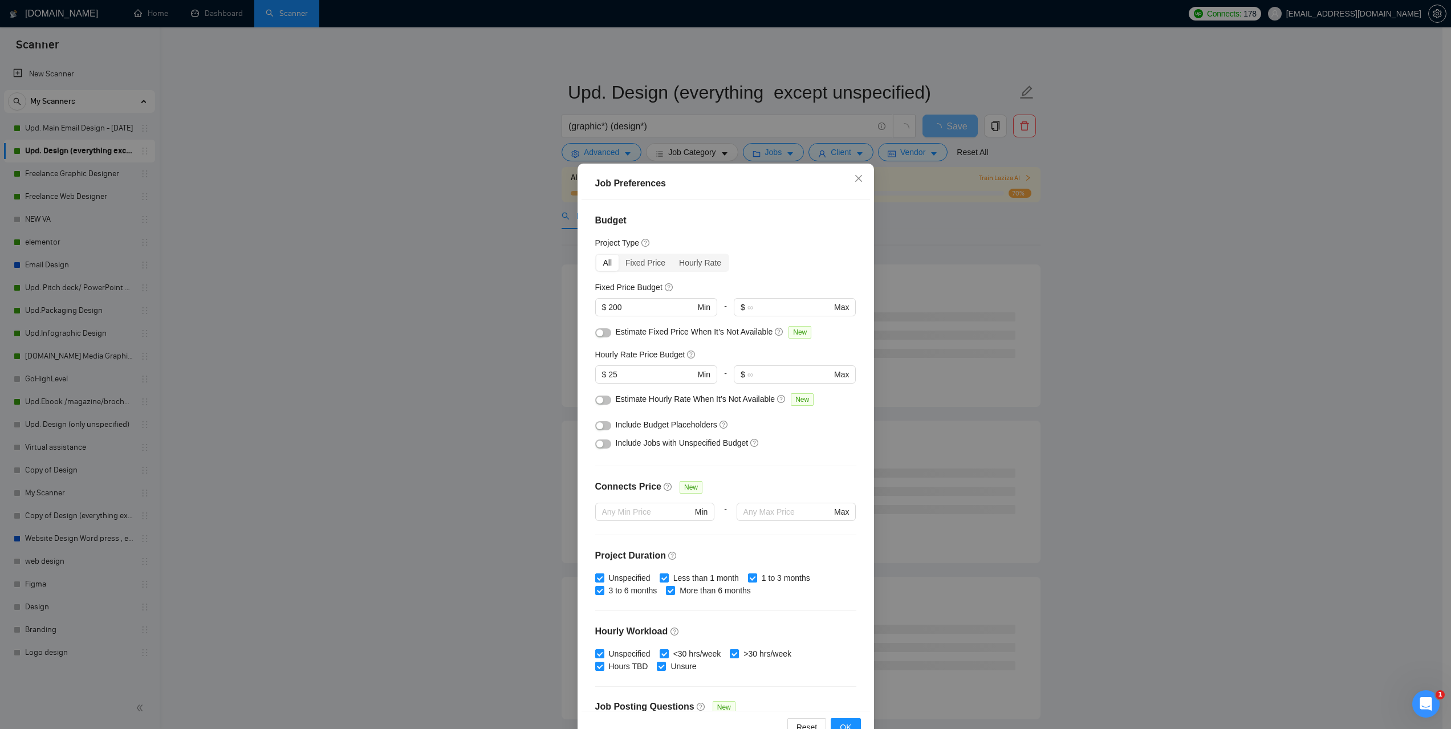
click at [329, 237] on div "Job Preferences Budget Project Type All Fixed Price Hourly Rate Fixed Price Bud…" at bounding box center [725, 364] width 1451 height 729
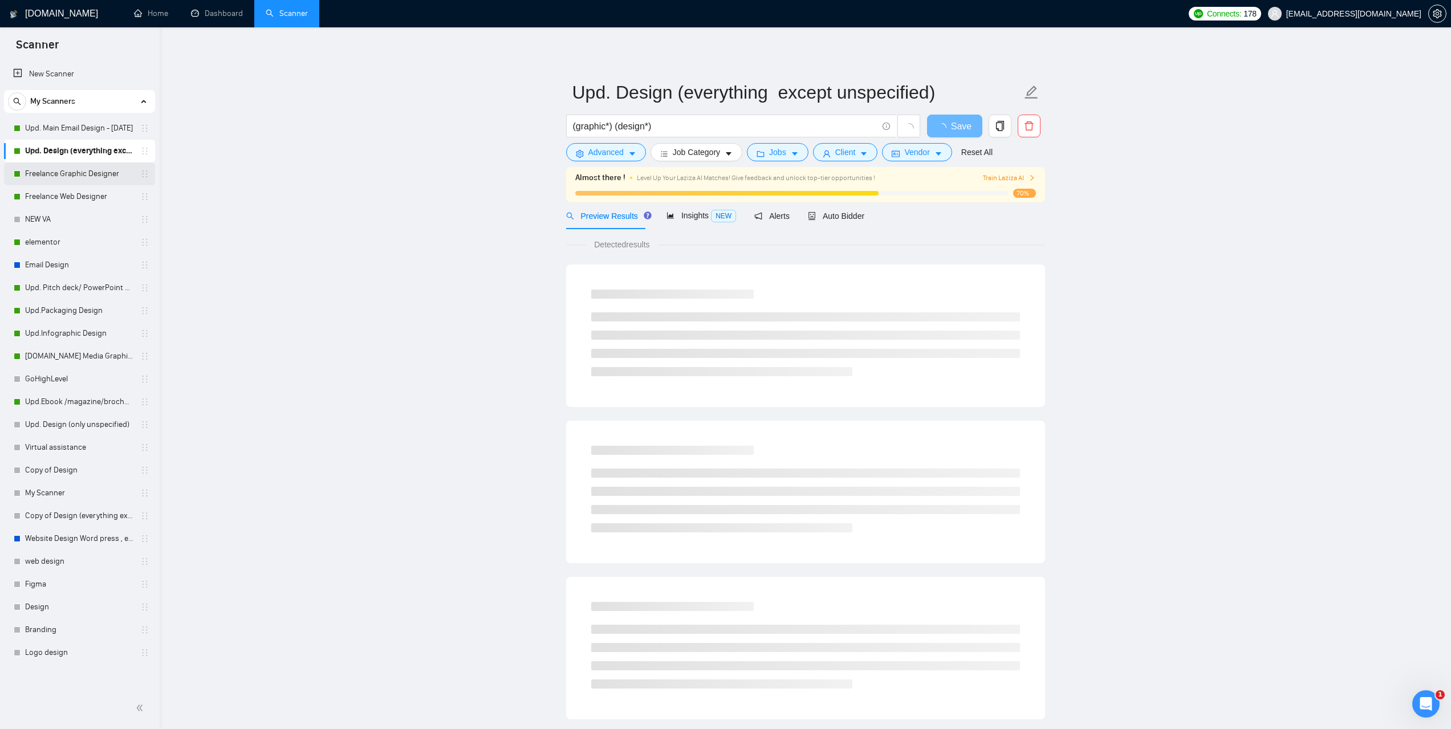
click at [46, 170] on link "Freelance Graphic Designer" at bounding box center [79, 173] width 108 height 23
click at [780, 152] on span "Jobs" at bounding box center [777, 152] width 17 height 13
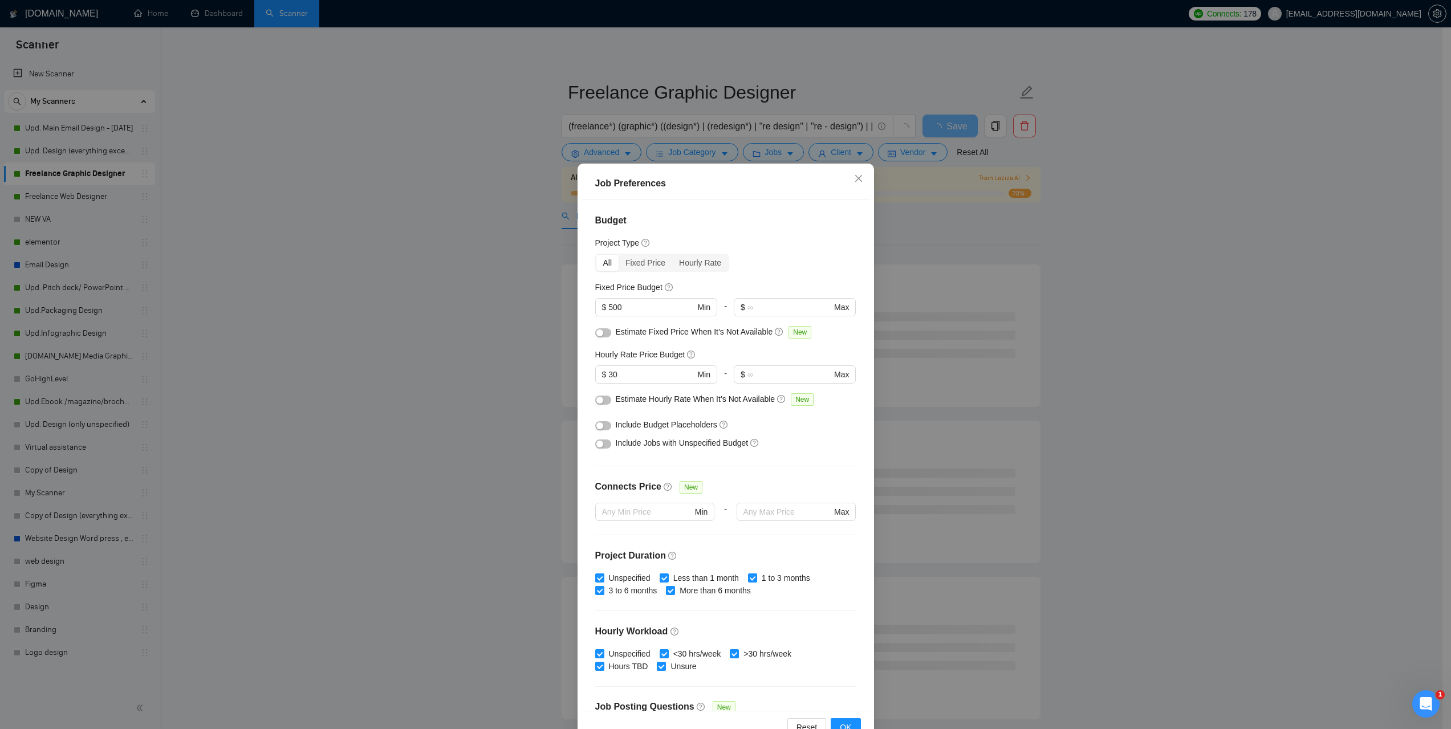
click at [222, 256] on div "Job Preferences Budget Project Type All Fixed Price Hourly Rate Fixed Price Bud…" at bounding box center [725, 364] width 1451 height 729
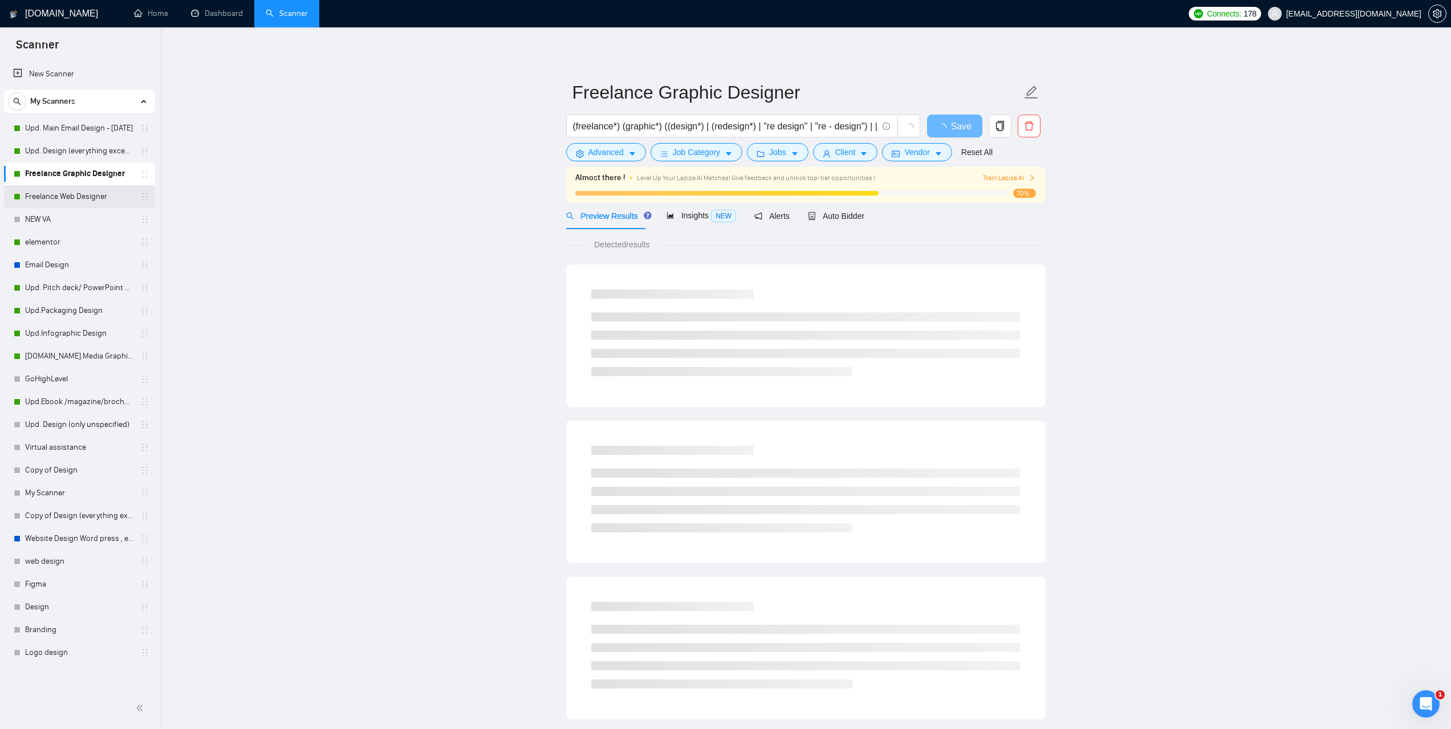
click at [44, 198] on link "Freelance Web Designer" at bounding box center [79, 196] width 108 height 23
click at [779, 156] on span "Jobs" at bounding box center [777, 152] width 17 height 13
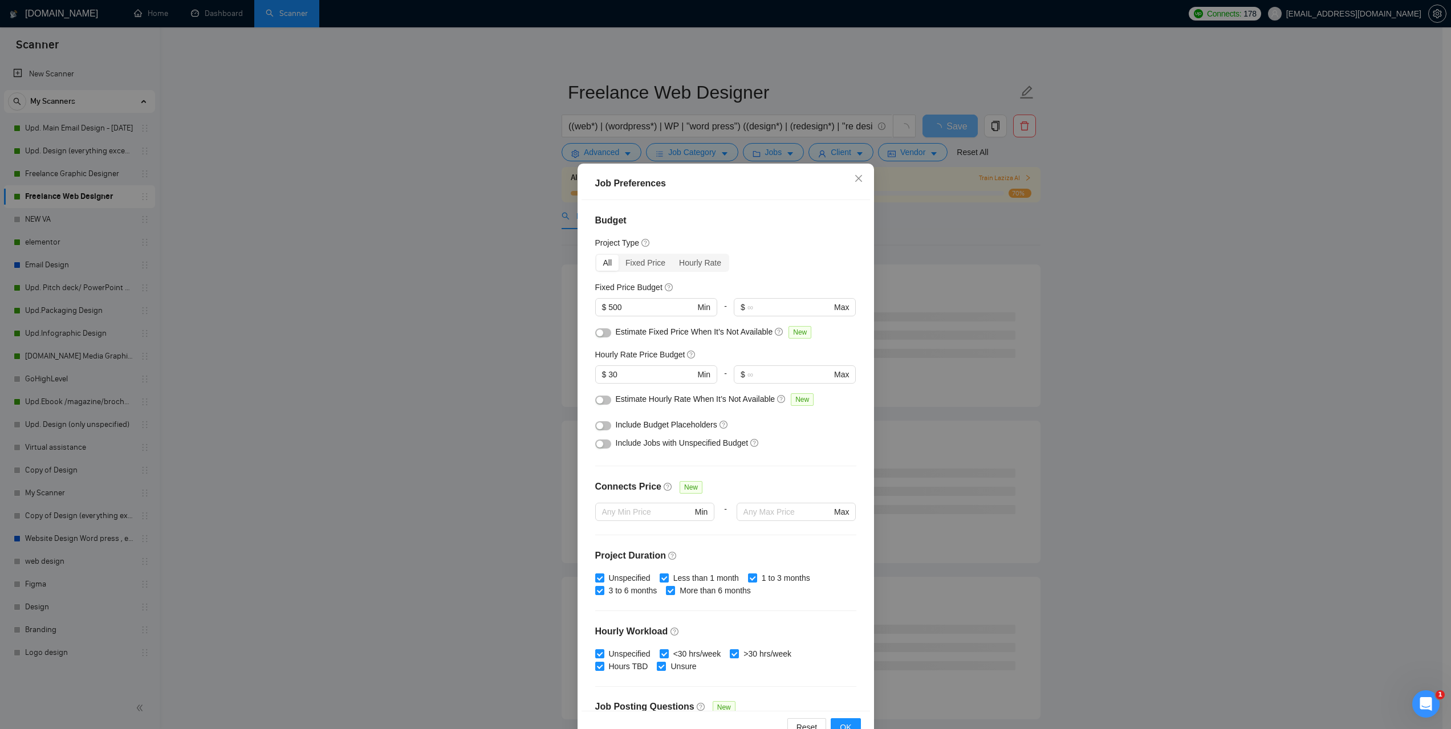
click at [289, 261] on div "Job Preferences Budget Project Type All Fixed Price Hourly Rate Fixed Price Bud…" at bounding box center [725, 364] width 1451 height 729
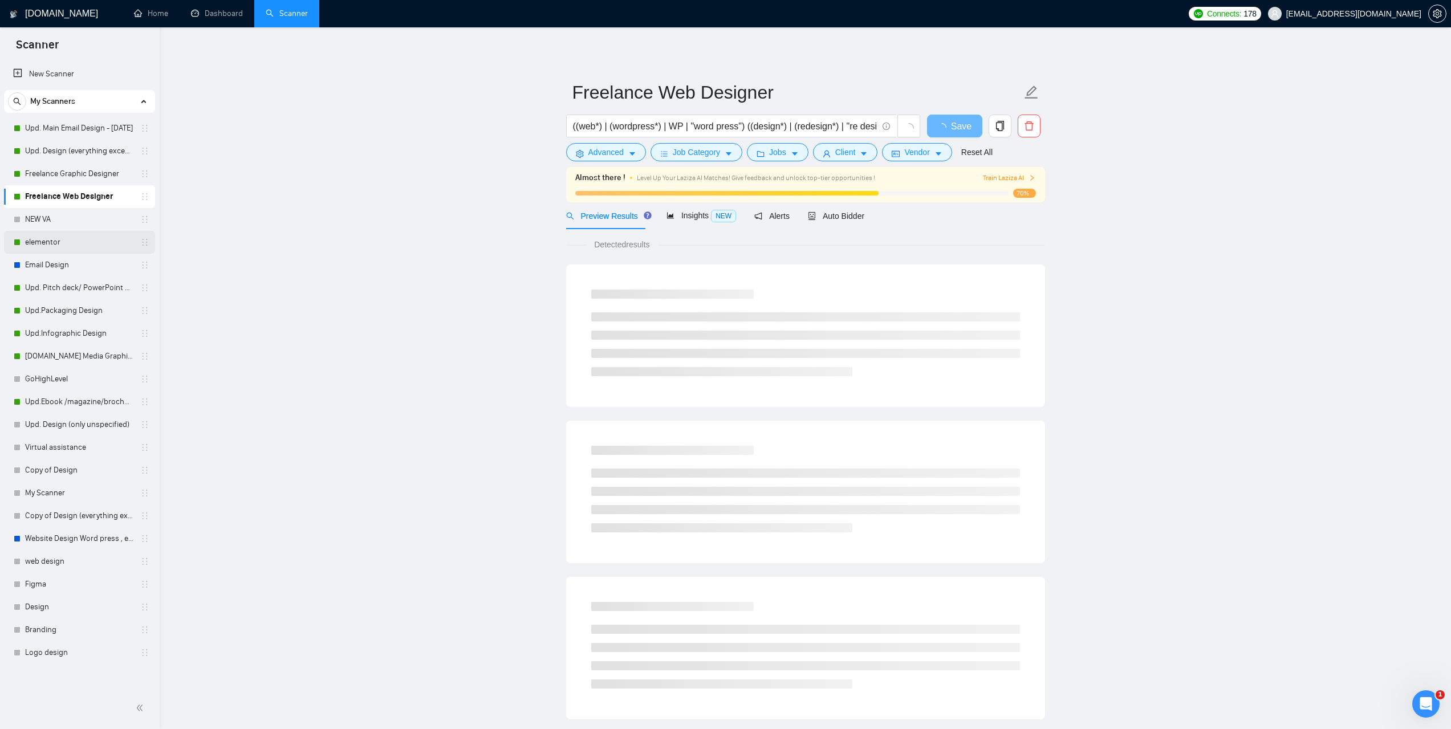
click at [55, 239] on link "elementor" at bounding box center [79, 242] width 108 height 23
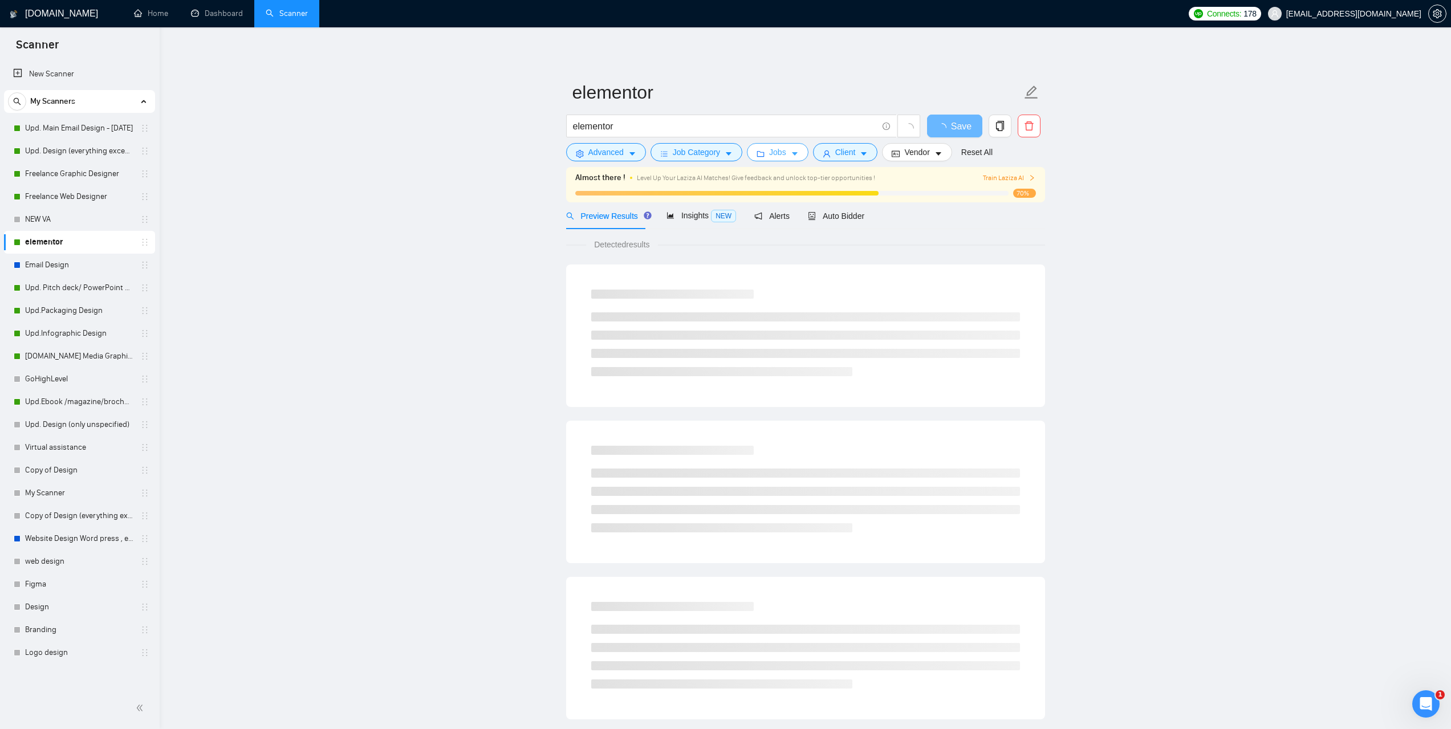
click at [797, 148] on button "Jobs" at bounding box center [778, 152] width 62 height 18
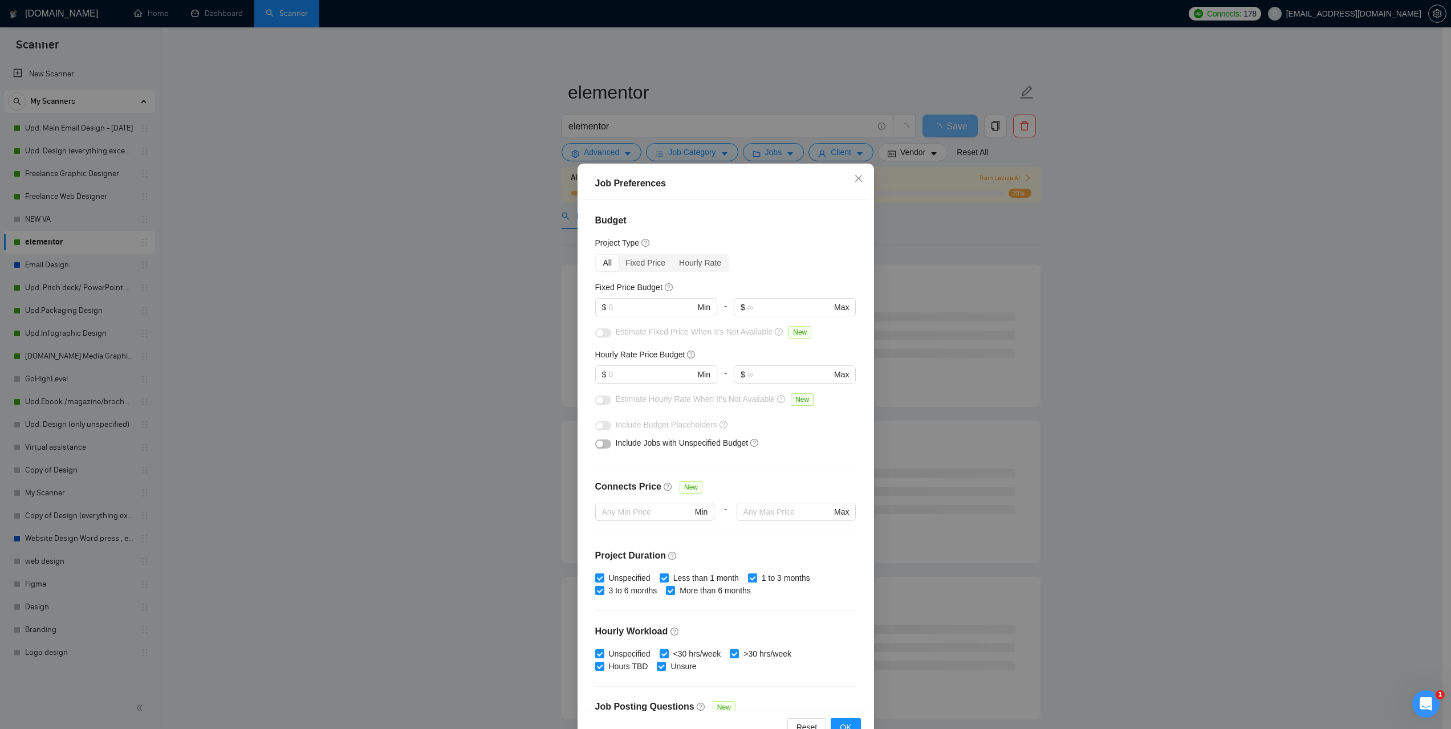
click at [328, 265] on div "Job Preferences Budget Project Type All Fixed Price Hourly Rate Fixed Price Bud…" at bounding box center [725, 364] width 1451 height 729
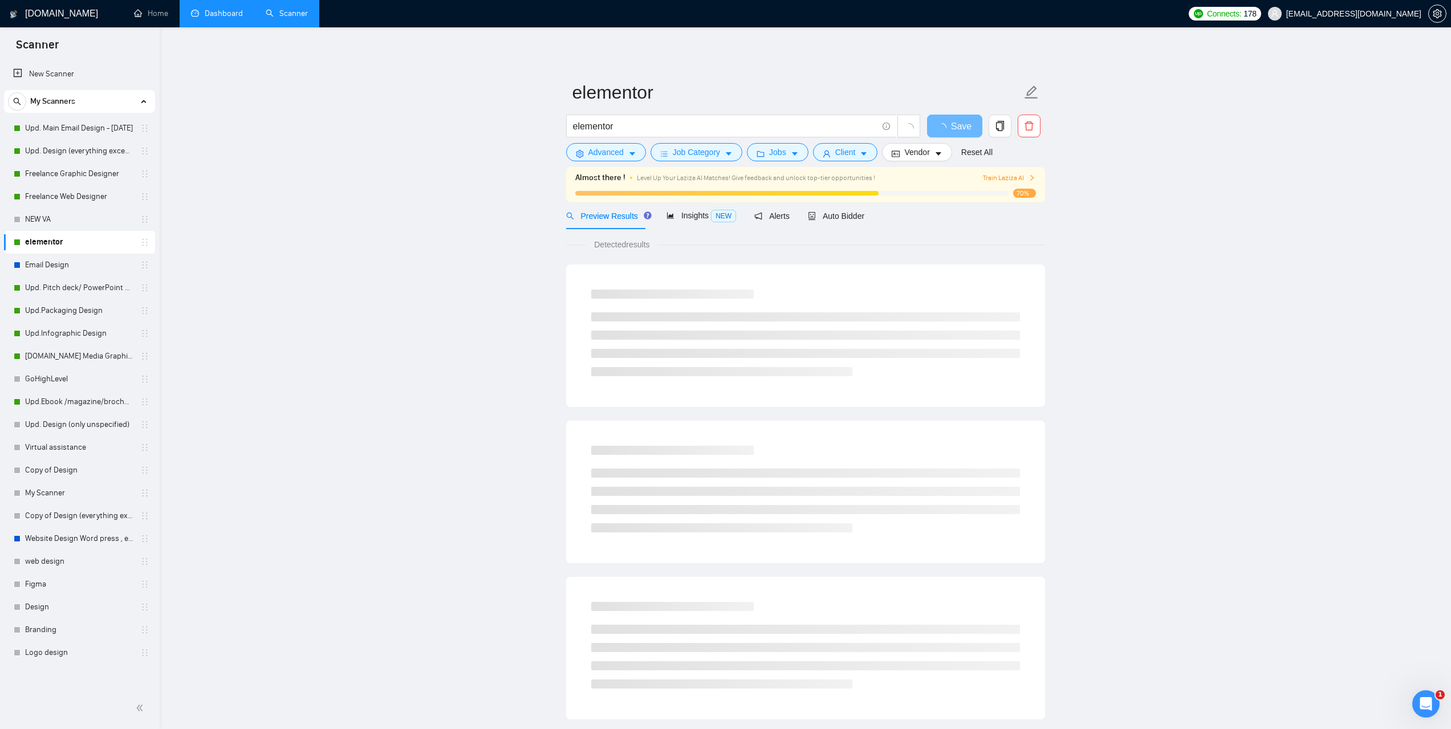
click at [223, 9] on link "Dashboard" at bounding box center [217, 14] width 52 height 10
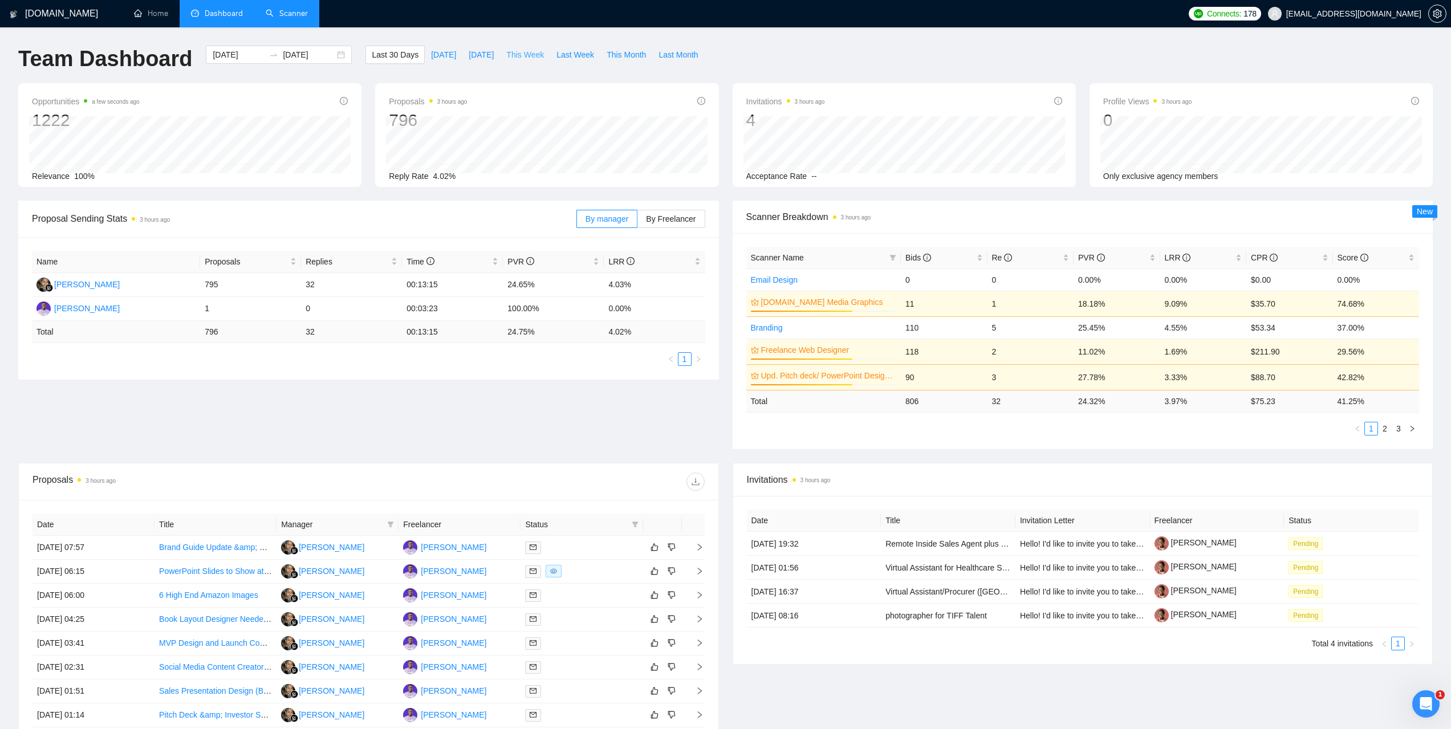
click at [519, 60] on span "This Week" at bounding box center [525, 54] width 38 height 13
type input "2025-09-29"
type input "2025-10-05"
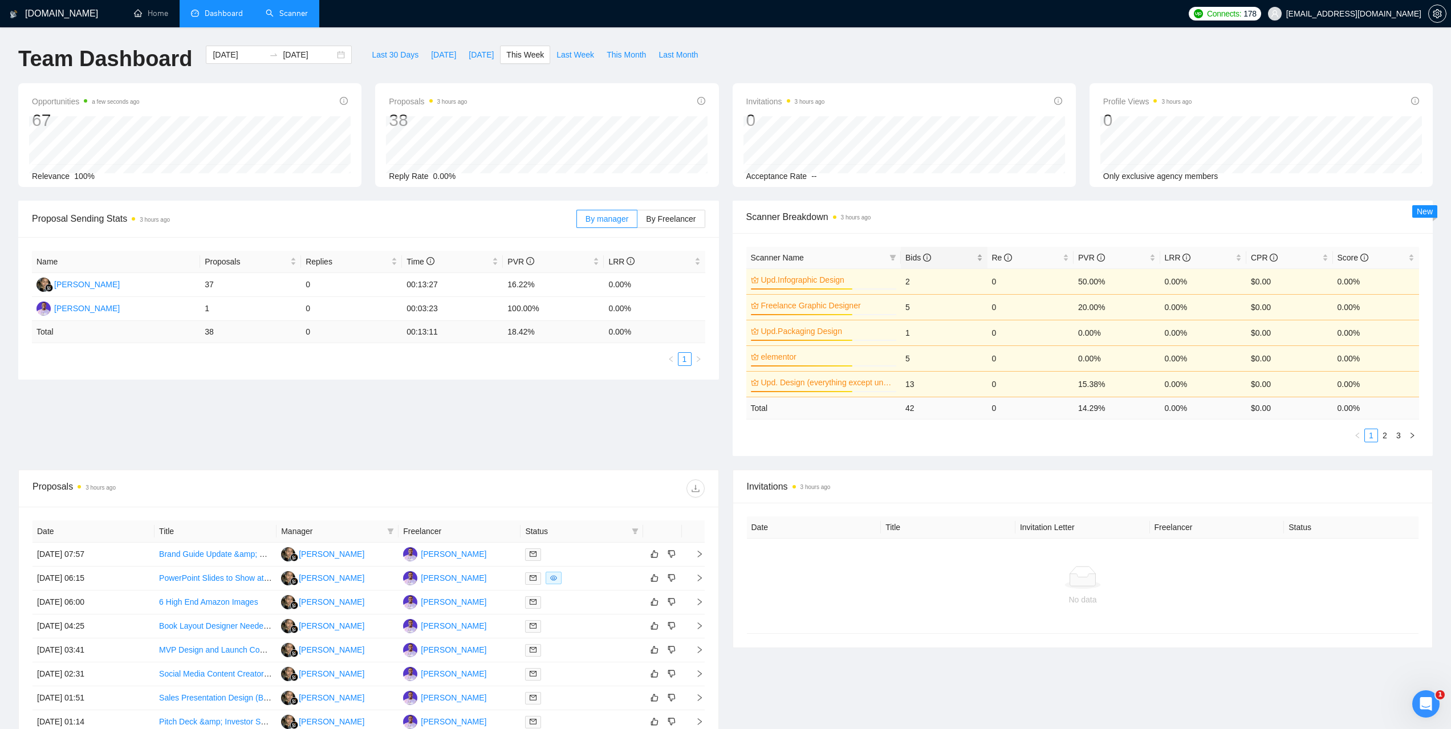
click at [917, 256] on span "Bids" at bounding box center [918, 257] width 26 height 9
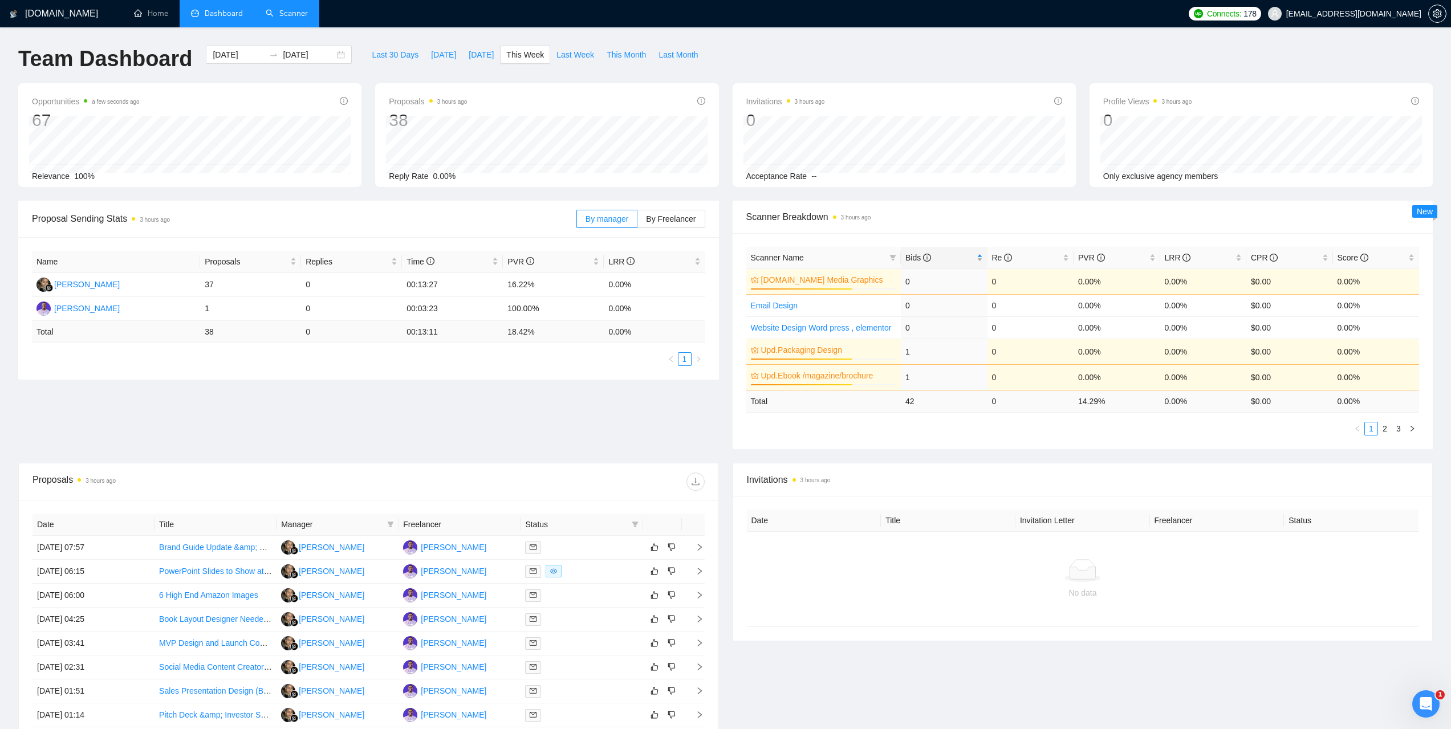
click at [912, 258] on span "Bids" at bounding box center [918, 257] width 26 height 9
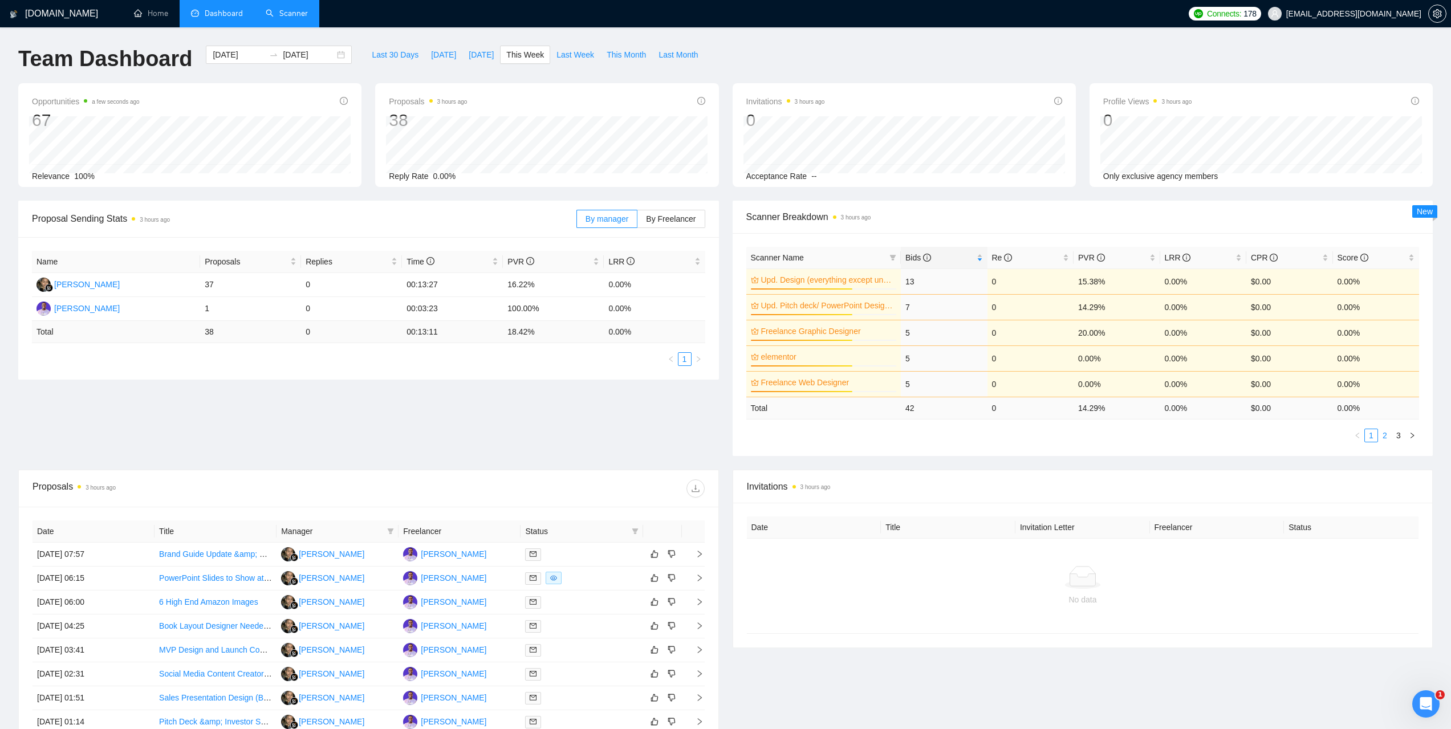
click at [1389, 435] on link "2" at bounding box center [1385, 435] width 13 height 13
click at [1372, 434] on link "1" at bounding box center [1371, 435] width 13 height 13
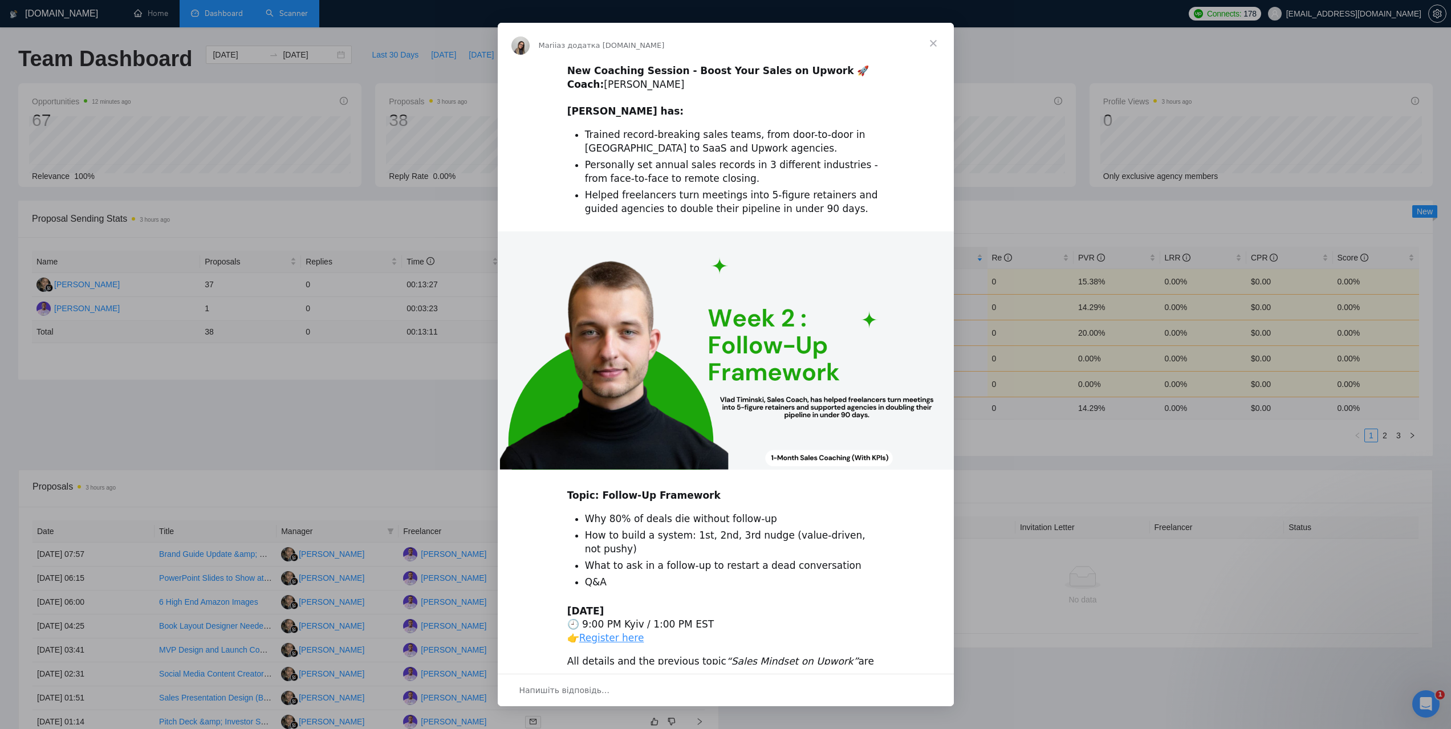
click at [941, 42] on span "Закрити" at bounding box center [933, 43] width 41 height 41
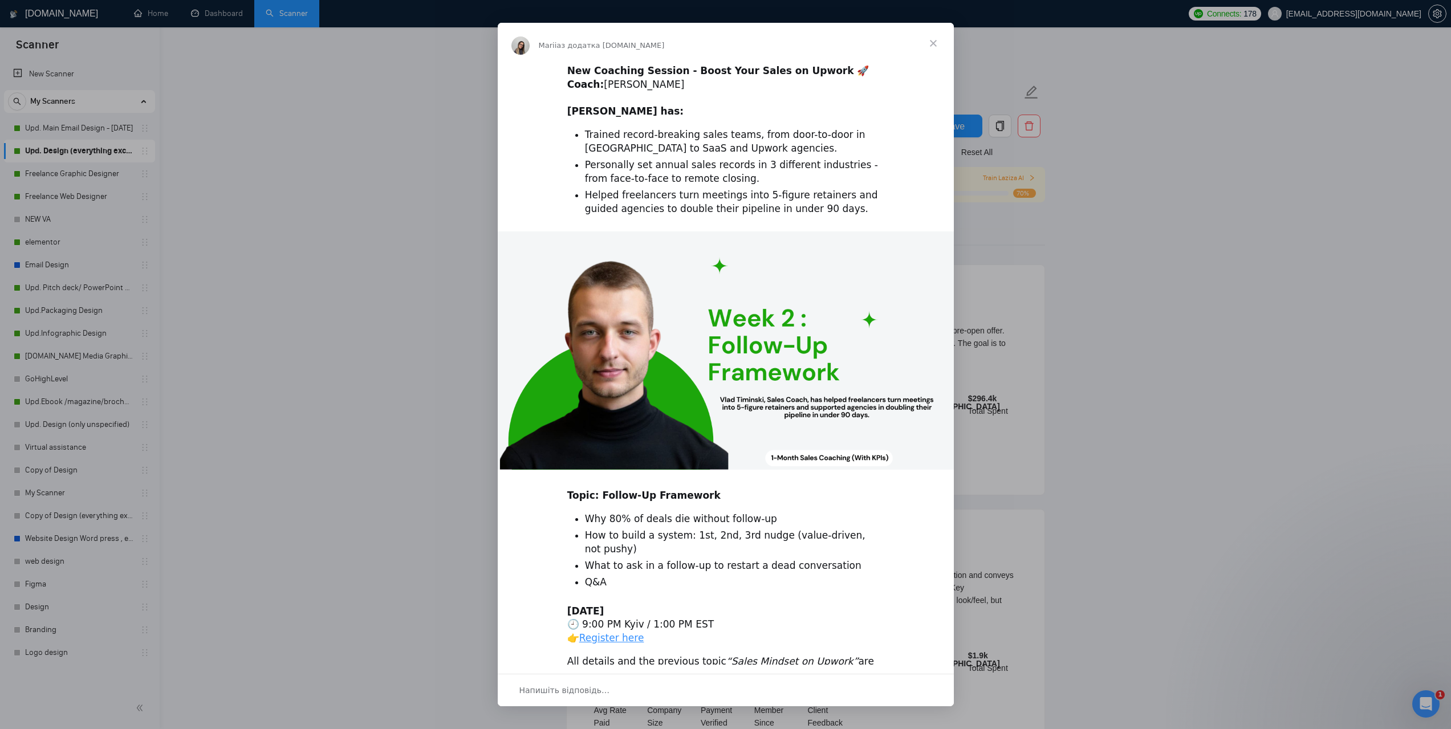
click at [931, 43] on span "Закрити" at bounding box center [933, 43] width 41 height 41
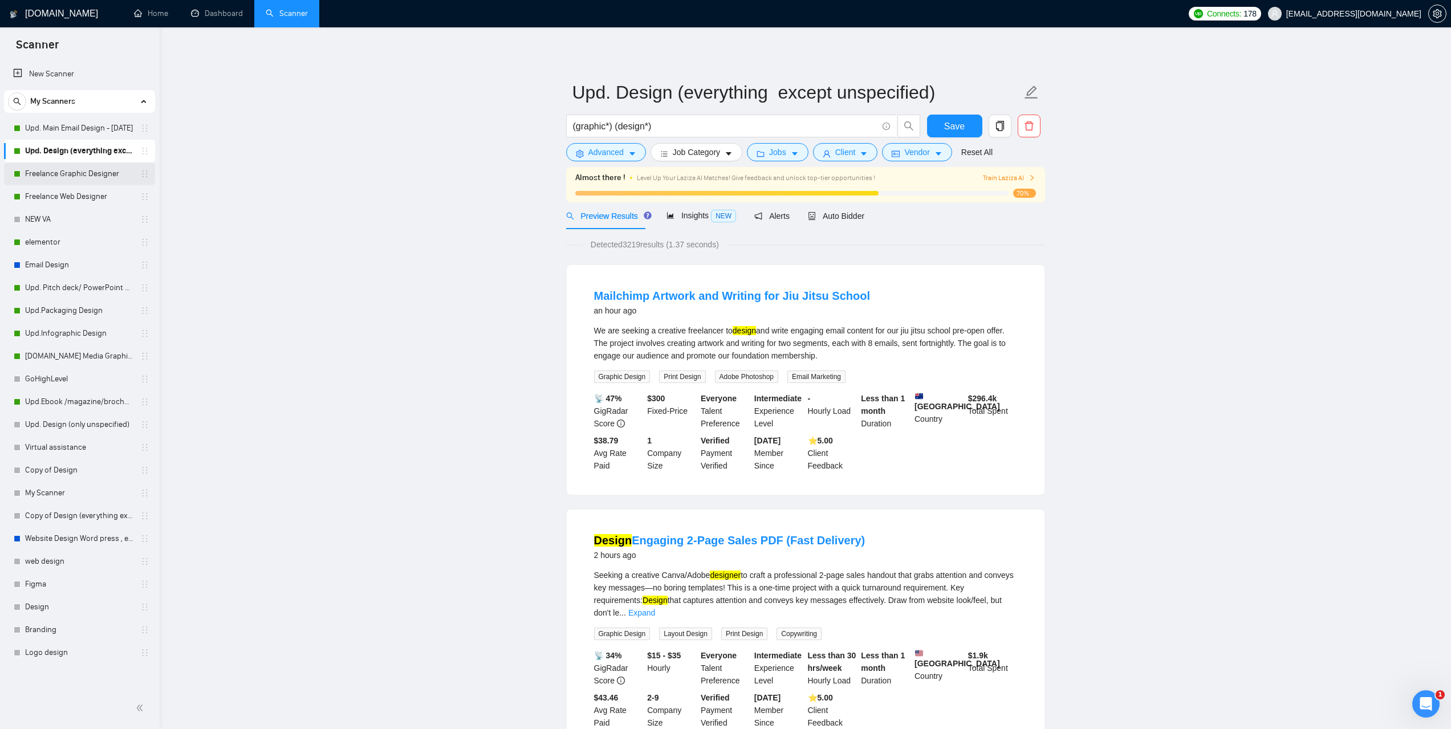
click at [84, 181] on link "Freelance Graphic Designer" at bounding box center [79, 173] width 108 height 23
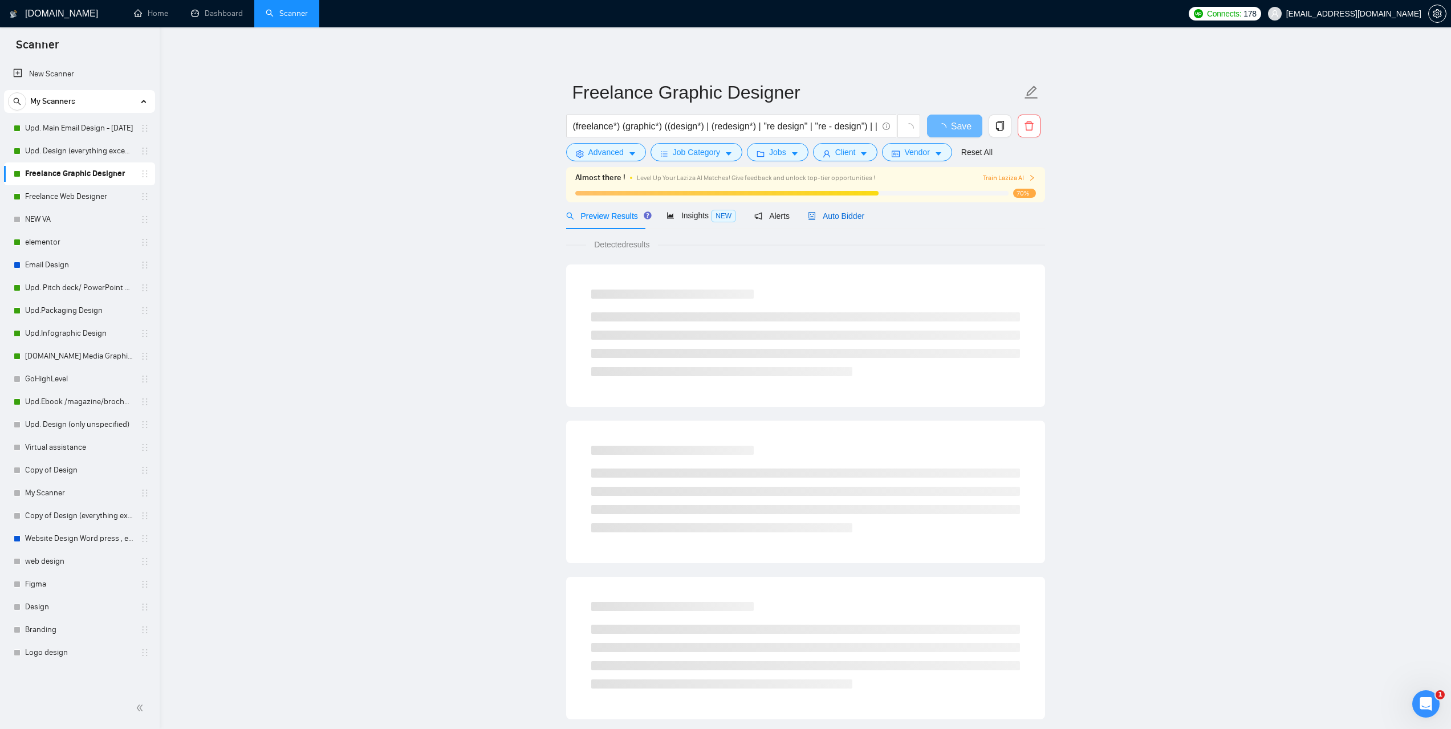
click at [834, 213] on span "Auto Bidder" at bounding box center [836, 216] width 56 height 9
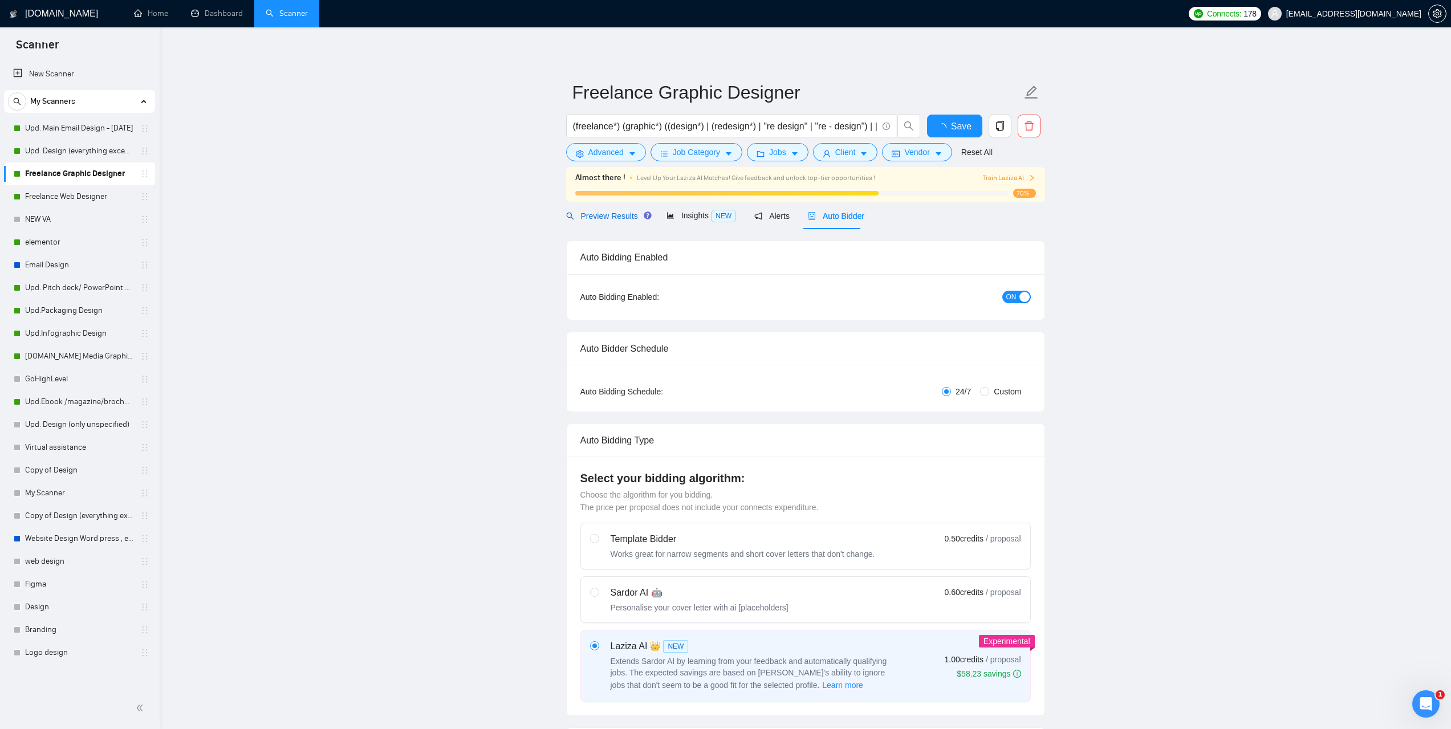
click at [609, 217] on span "Preview Results" at bounding box center [607, 216] width 82 height 9
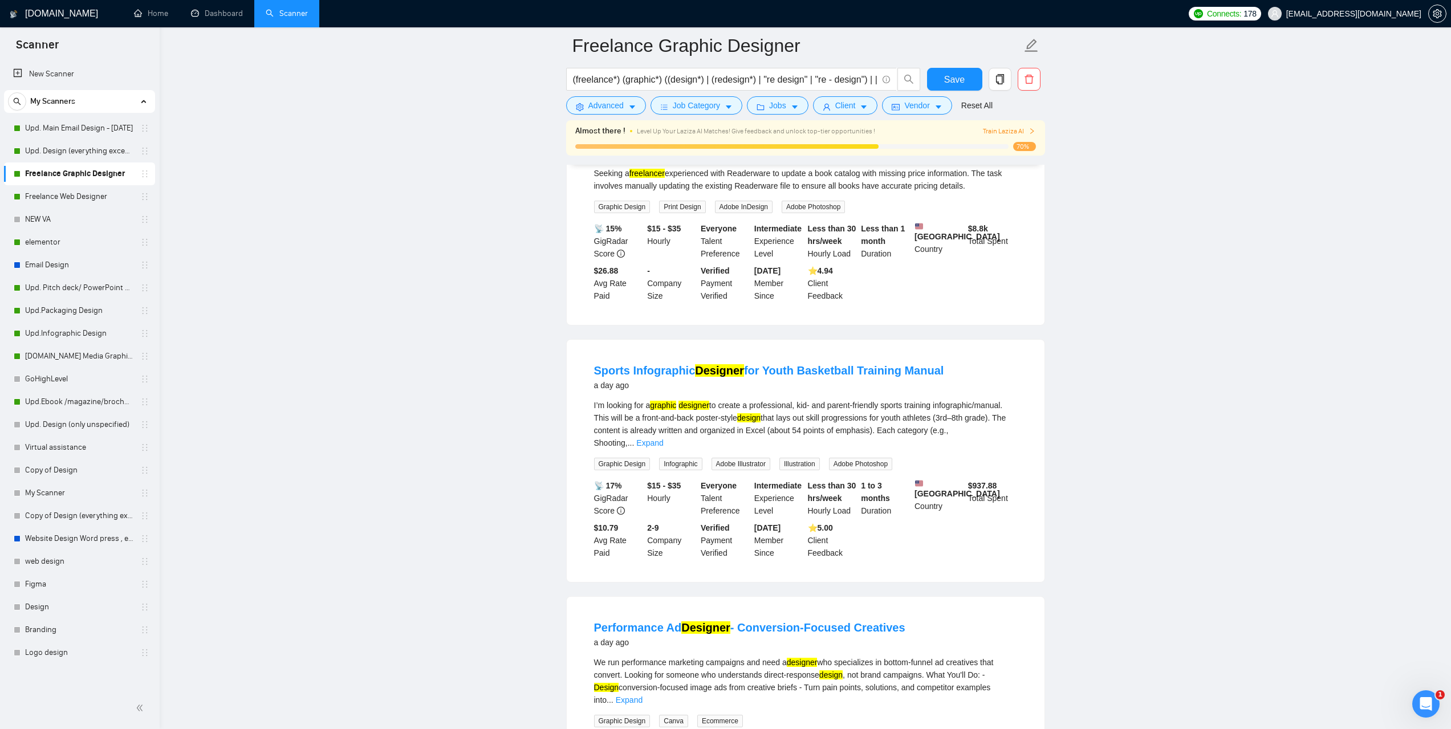
scroll to position [1653, 0]
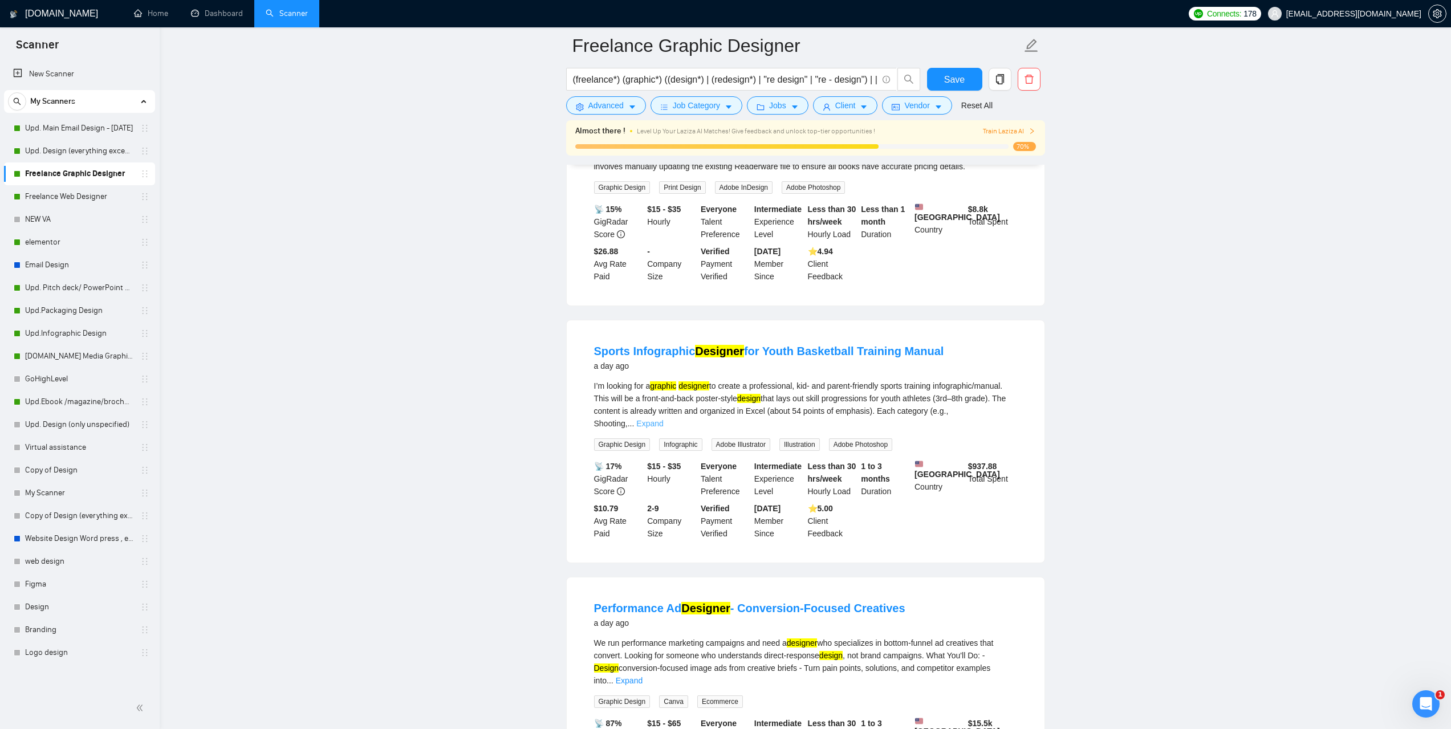
click at [663, 428] on link "Expand" at bounding box center [649, 423] width 27 height 9
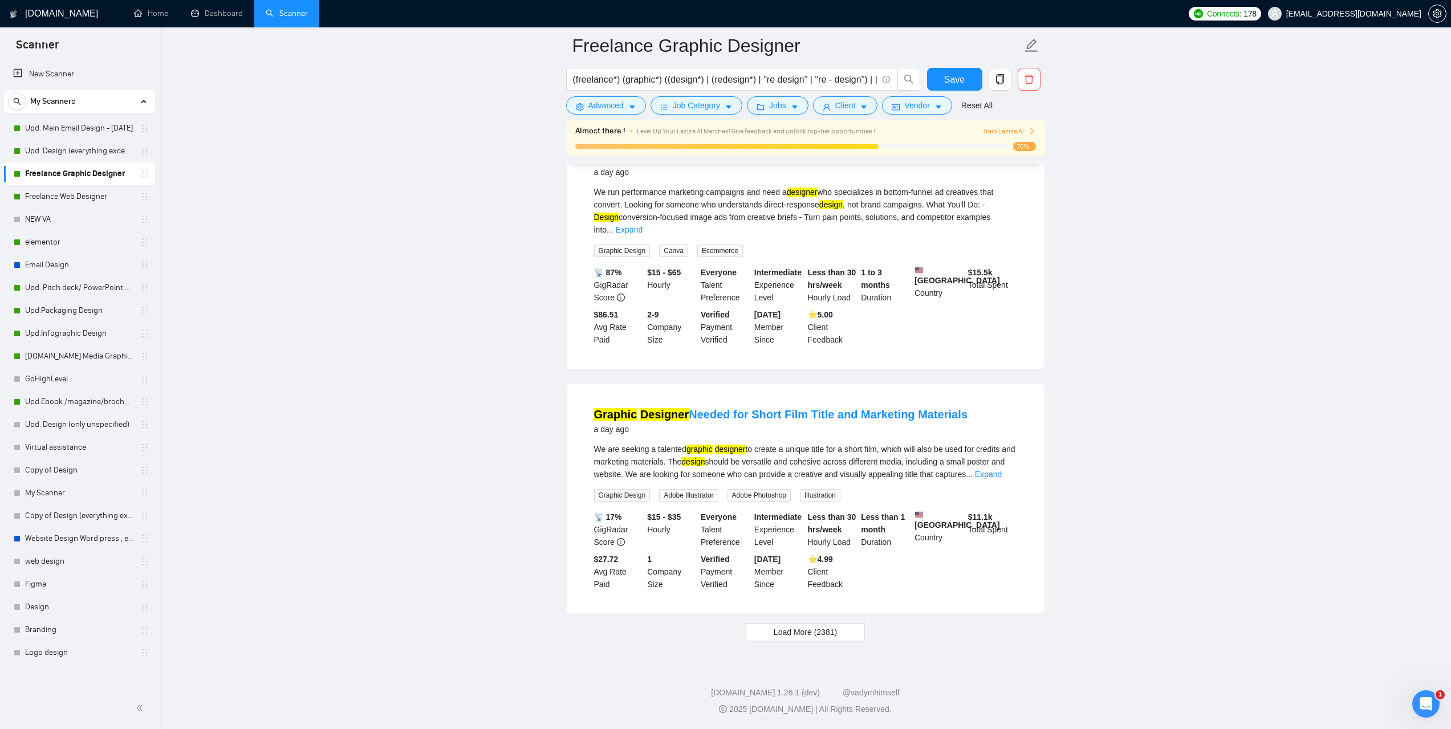
scroll to position [2233, 0]
click at [1001, 470] on link "Expand" at bounding box center [988, 474] width 27 height 9
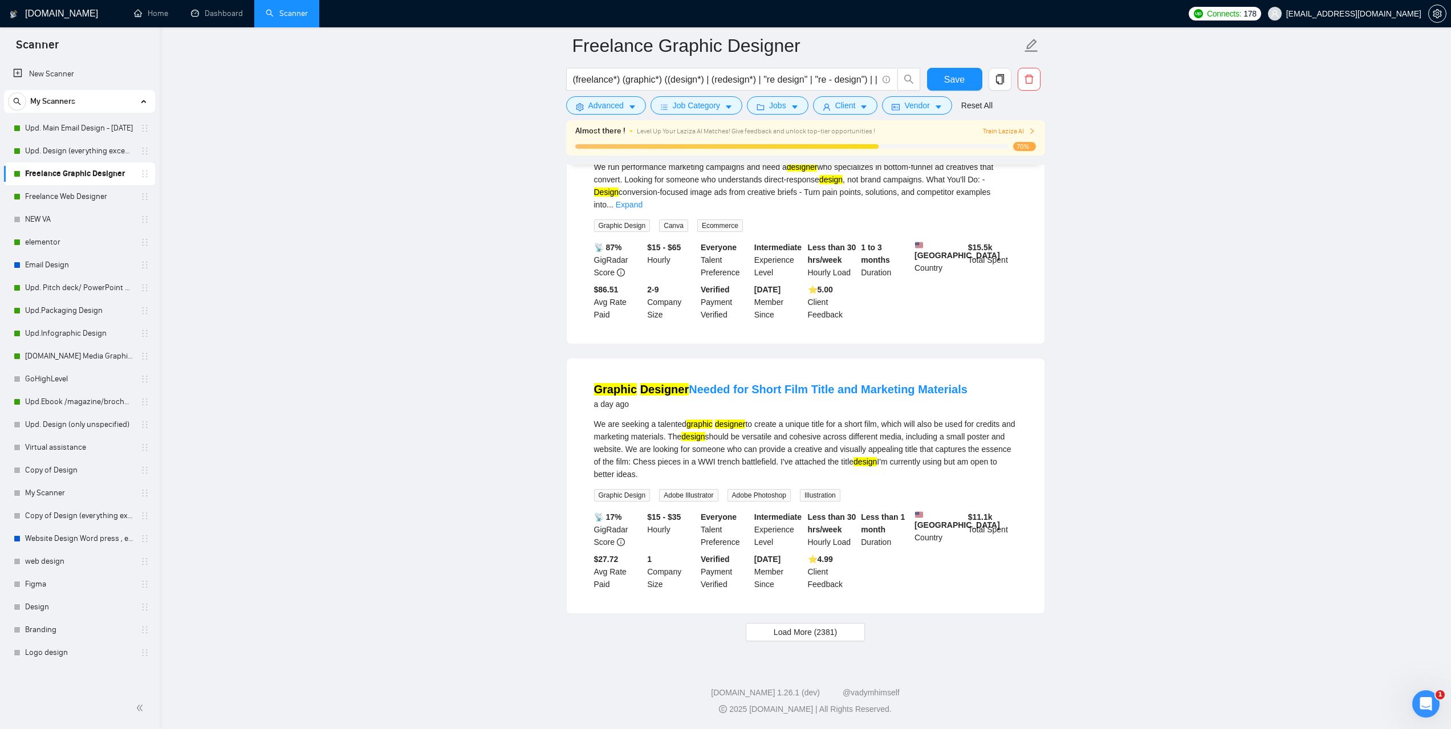
scroll to position [2258, 0]
click at [815, 638] on span "Load More (2381)" at bounding box center [805, 632] width 63 height 13
